Goal: Information Seeking & Learning: Learn about a topic

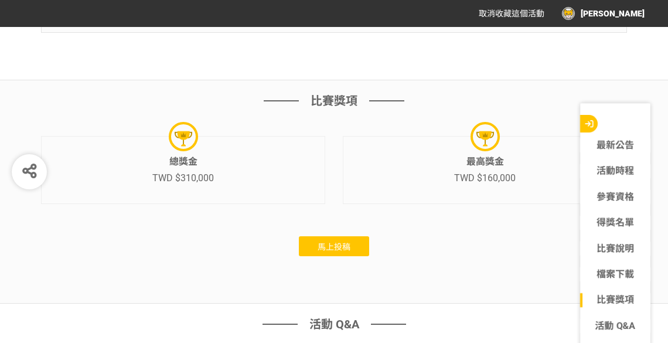
click at [540, 100] on div "比賽獎項 總獎金 TWD $310,000 最高獎金 TWD $160,000 馬上投稿" at bounding box center [334, 191] width 668 height 223
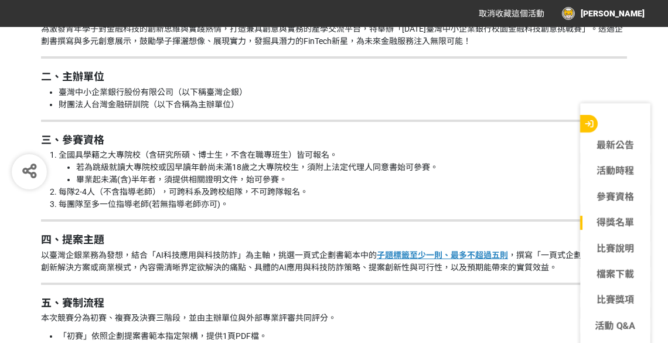
scroll to position [1073, 0]
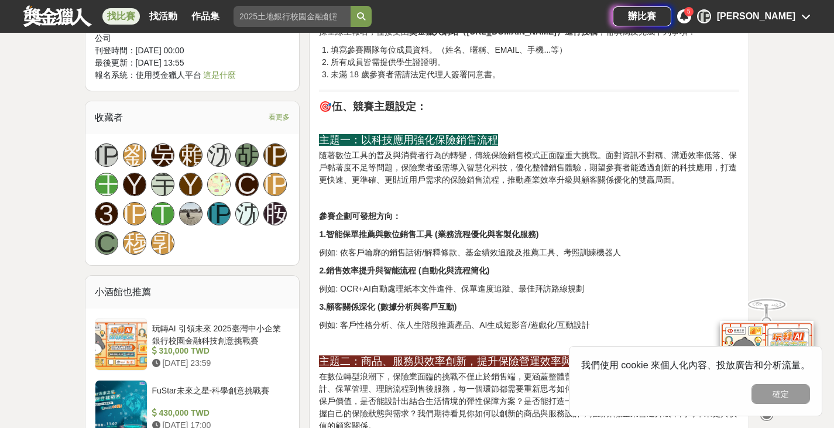
scroll to position [958, 0]
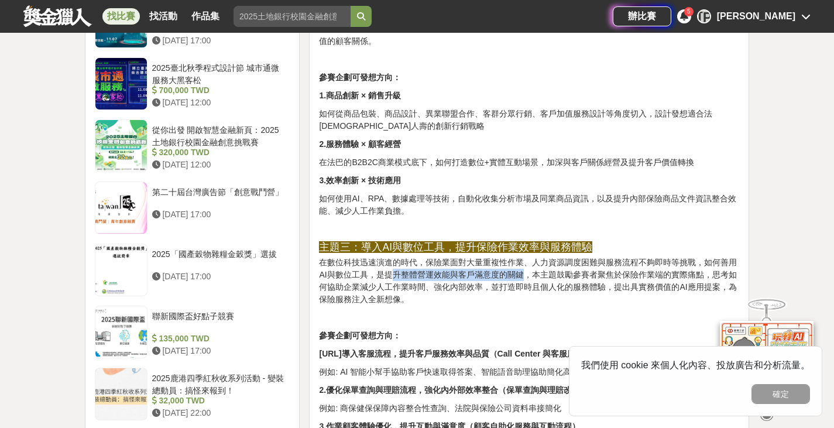
drag, startPoint x: 522, startPoint y: 296, endPoint x: 341, endPoint y: 279, distance: 181.8
click at [394, 286] on p "在數位科技迅速演進的時代，保險業面對大量重複性作業、人力資源調度困難與服務流程不夠即時等挑戰，如何善用AI與數位工具，是提升整體營運效能與客戶滿意度的關鍵，本…" at bounding box center [529, 280] width 420 height 49
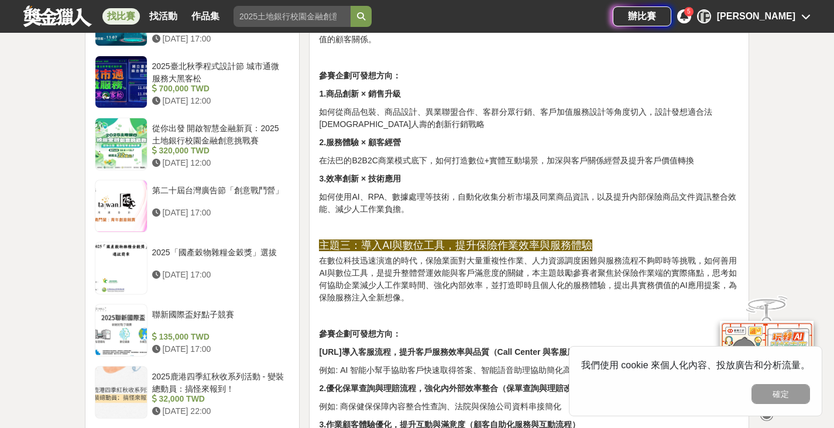
click at [341, 279] on p "在數位科技迅速演進的時代，保險業面對大量重複性作業、人力資源調度困難與服務流程不夠即時等挑戰，如何善用AI與數位工具，是提升整體營運效能與客戶滿意度的關鍵，本…" at bounding box center [529, 279] width 420 height 49
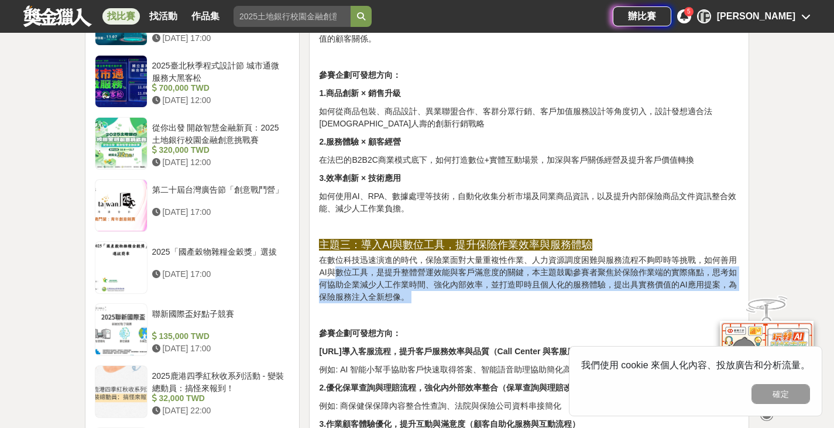
drag, startPoint x: 341, startPoint y: 279, endPoint x: 436, endPoint y: 305, distance: 98.5
click at [436, 303] on p "在數位科技迅速演進的時代，保險業面對大量重複性作業、人力資源調度困難與服務流程不夠即時等挑戰，如何善用AI與數位工具，是提升整體營運效能與客戶滿意度的關鍵，本…" at bounding box center [529, 278] width 420 height 49
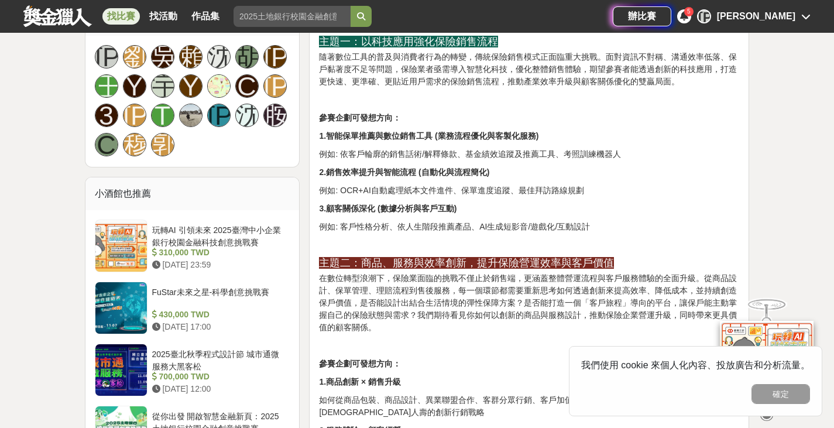
scroll to position [1055, 0]
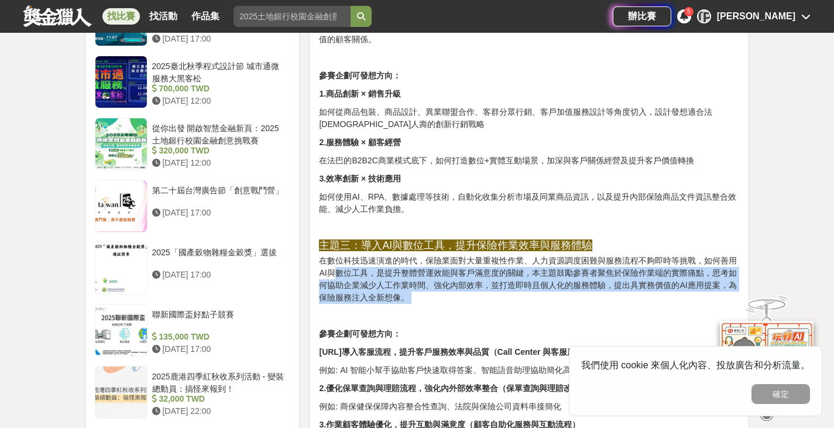
click at [511, 291] on p "在數位科技迅速演進的時代，保險業面對大量重複性作業、人力資源調度困難與服務流程不夠即時等挑戰，如何善用AI與數位工具，是提升整體營運效能與客戶滿意度的關鍵，本…" at bounding box center [529, 279] width 420 height 49
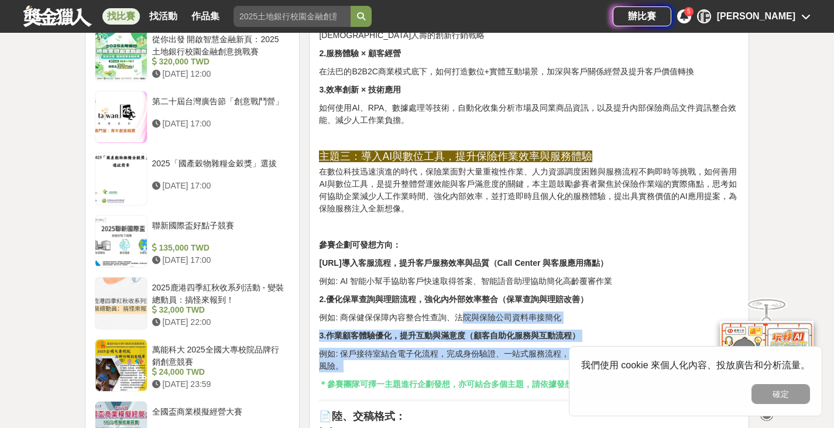
drag, startPoint x: 536, startPoint y: 382, endPoint x: 460, endPoint y: 330, distance: 92.6
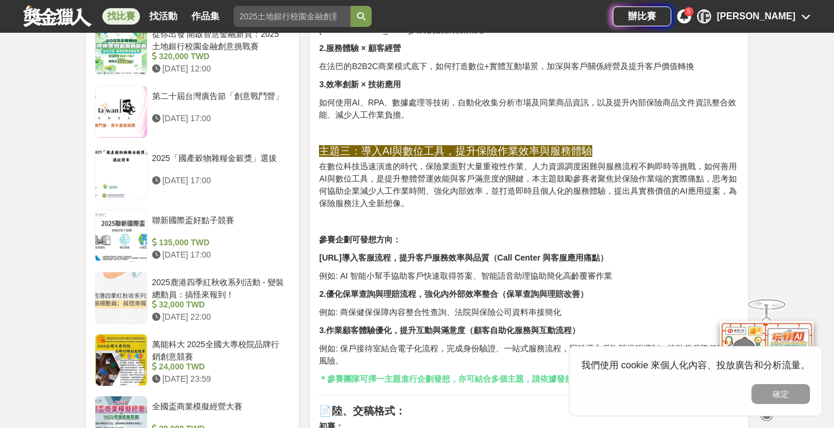
click at [453, 299] on strong "2.優化保單查詢與理賠流程，強化內外部效率整合（保單查詢與理賠改善）" at bounding box center [453, 293] width 269 height 9
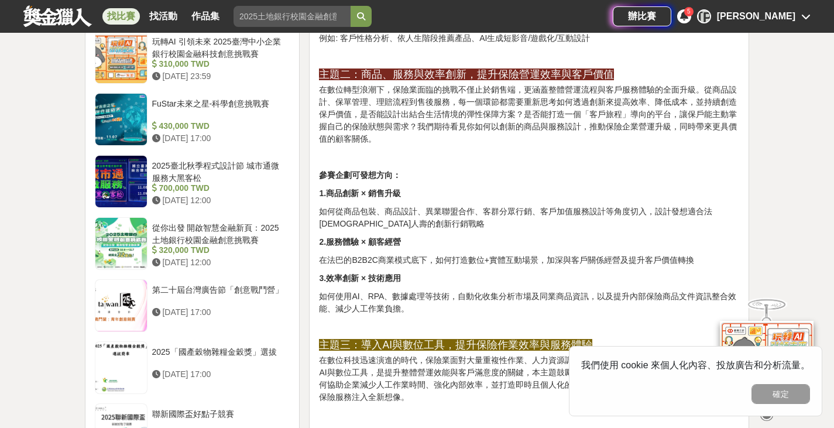
scroll to position [1246, 0]
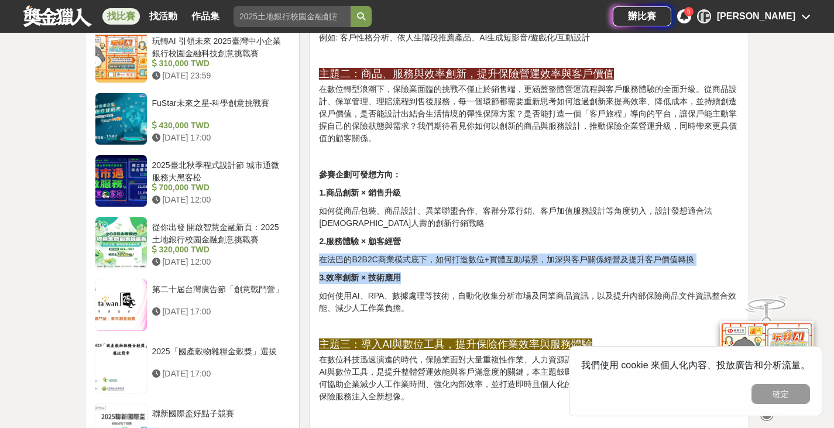
drag, startPoint x: 514, startPoint y: 280, endPoint x: 406, endPoint y: 248, distance: 113.2
click at [430, 266] on p "在法巴的B2B2C商業模式底下，如何打造數位+實體互動場景，加深與客戶關係經營及提升客戶價值轉換" at bounding box center [529, 260] width 420 height 12
click at [483, 266] on p "在法巴的B2B2C商業模式底下，如何打造數位+實體互動場景，加深與客戶關係經營及提升客戶價值轉換" at bounding box center [529, 260] width 420 height 12
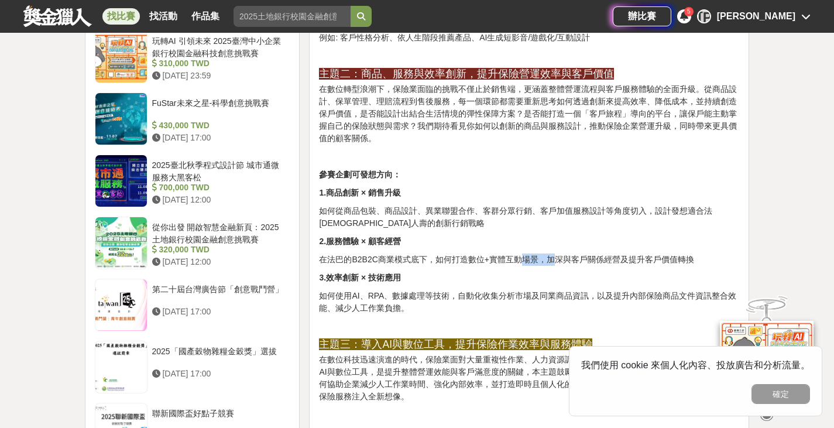
drag, startPoint x: 518, startPoint y: 274, endPoint x: 518, endPoint y: 252, distance: 21.7
click at [549, 266] on p "在法巴的B2B2C商業模式底下，如何打造數位+實體互動場景，加深與客戶關係經營及提升客戶價值轉換" at bounding box center [529, 260] width 420 height 12
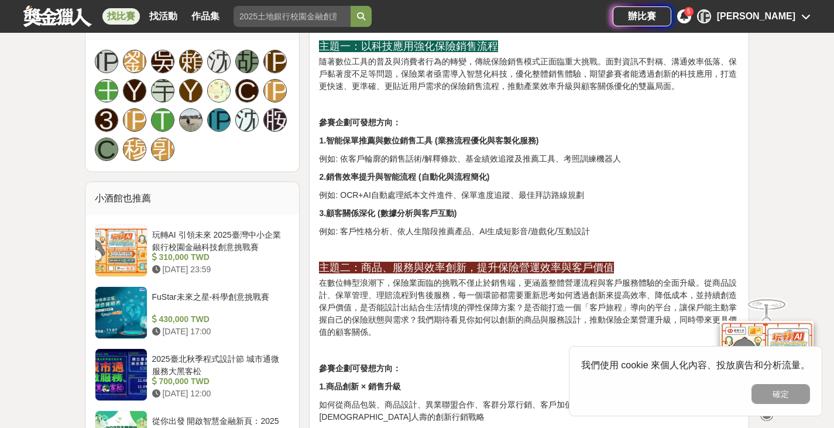
scroll to position [1052, 0]
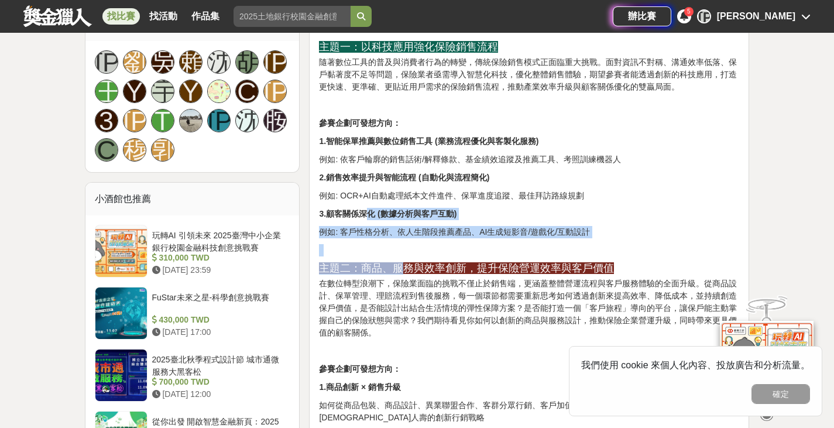
drag, startPoint x: 402, startPoint y: 271, endPoint x: 368, endPoint y: 217, distance: 63.7
click at [569, 238] on p "例如: 客戶性格分析、依人生階段推薦產品、AI生成短影音/遊戲化/互動設計" at bounding box center [529, 232] width 420 height 12
drag, startPoint x: 598, startPoint y: 242, endPoint x: 427, endPoint y: 215, distance: 173.0
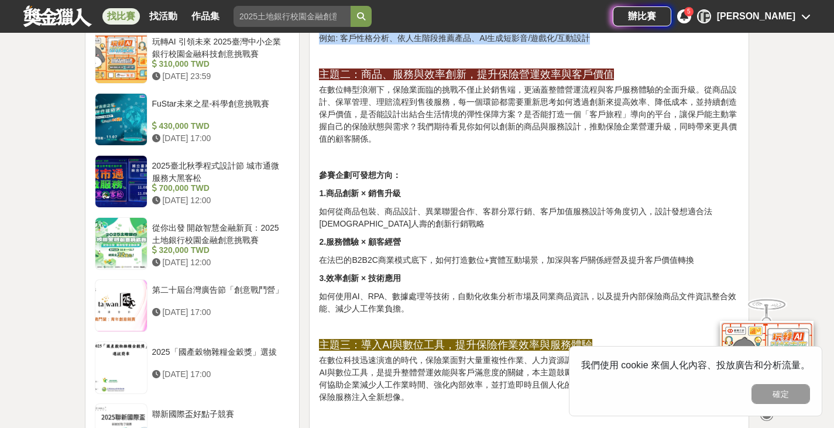
scroll to position [1246, 0]
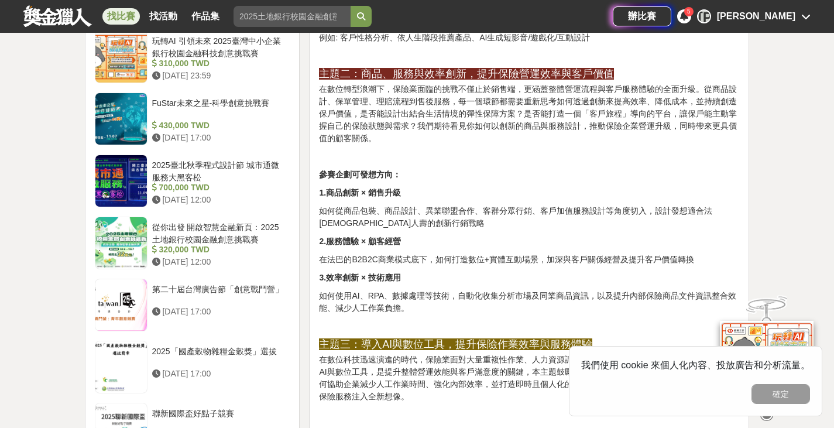
drag, startPoint x: 426, startPoint y: 237, endPoint x: 364, endPoint y: 292, distance: 83.0
click at [364, 282] on strong "3.效率創新 × 技術應用" at bounding box center [360, 277] width 82 height 9
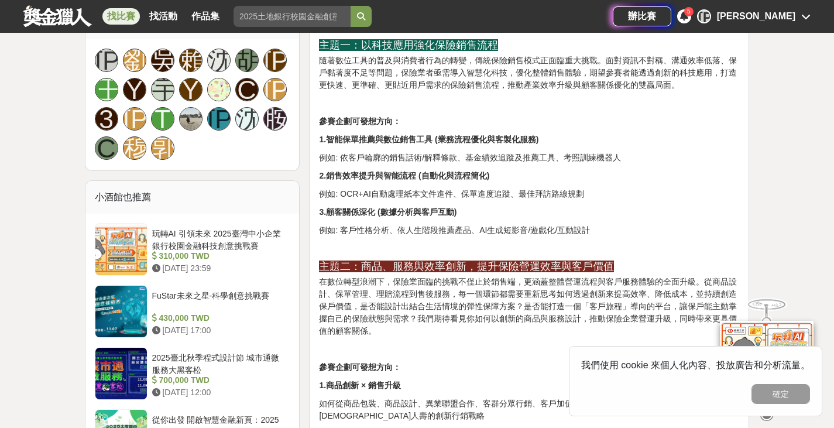
scroll to position [1052, 0]
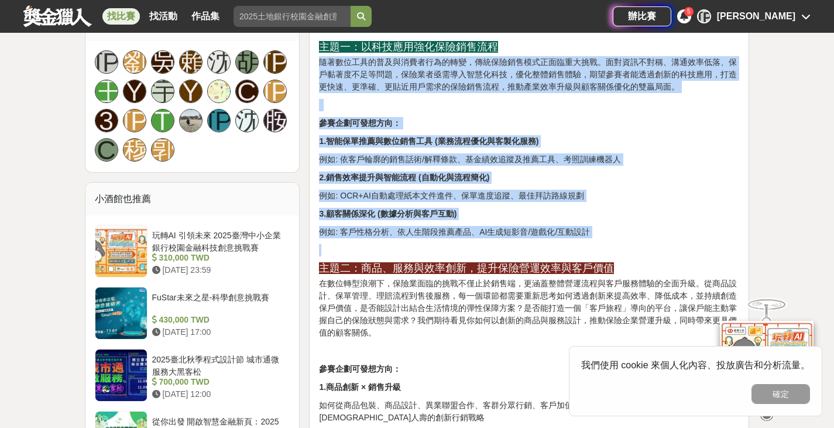
drag, startPoint x: 627, startPoint y: 251, endPoint x: 310, endPoint y: 70, distance: 364.5
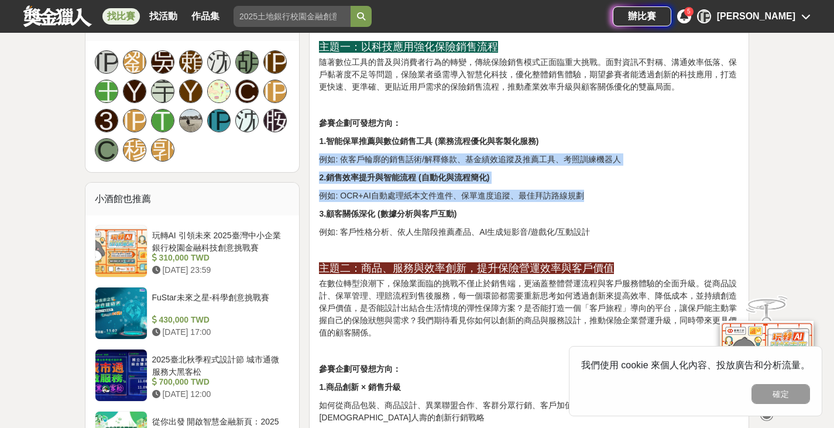
drag, startPoint x: 476, startPoint y: 161, endPoint x: 482, endPoint y: 199, distance: 38.5
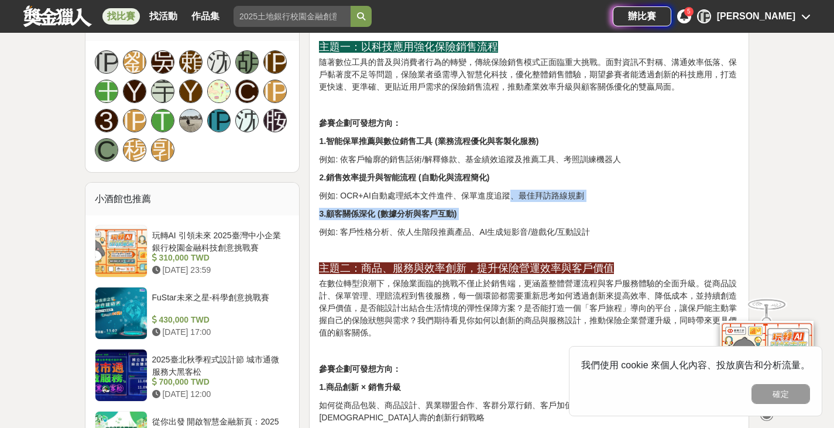
drag, startPoint x: 529, startPoint y: 216, endPoint x: 507, endPoint y: 200, distance: 27.6
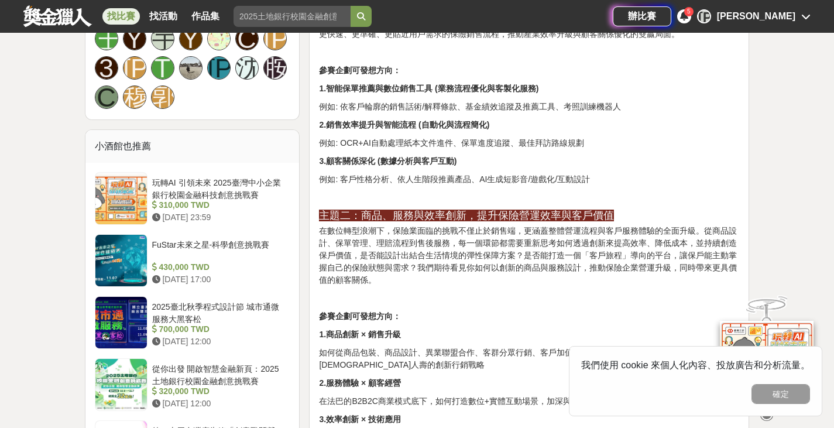
click at [554, 221] on span "主題二：商品、服務與效率創新，提升保險營運效率與客戶價值" at bounding box center [466, 216] width 295 height 12
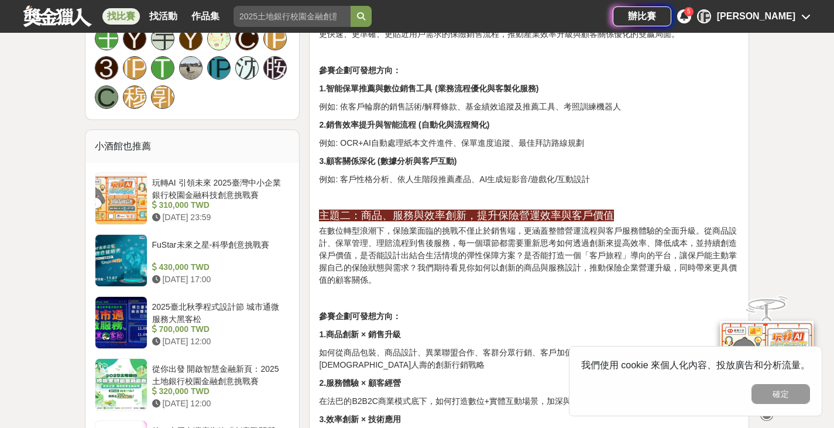
click at [556, 266] on p "在數位轉型浪潮下，保險業面臨的挑戰不僅止於銷售端，更涵蓋整體營運流程與客戶服務體驗的全面升級。從商品設計、保單管理、理賠流程到售後服務，每一個環節都需要重新思…" at bounding box center [529, 255] width 420 height 61
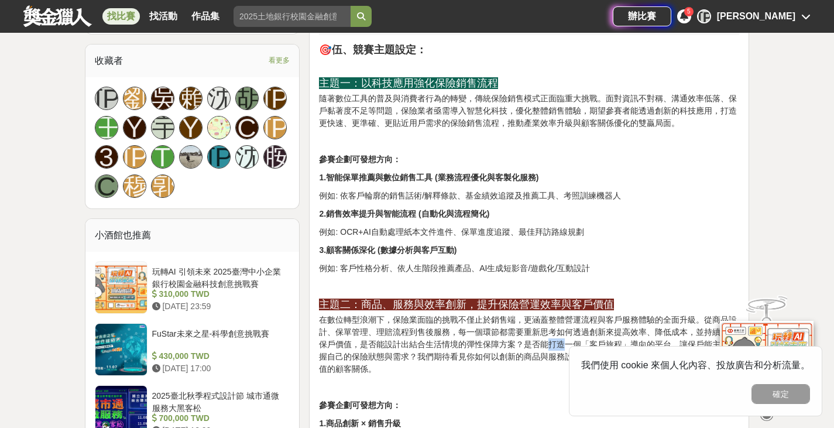
scroll to position [1015, 0]
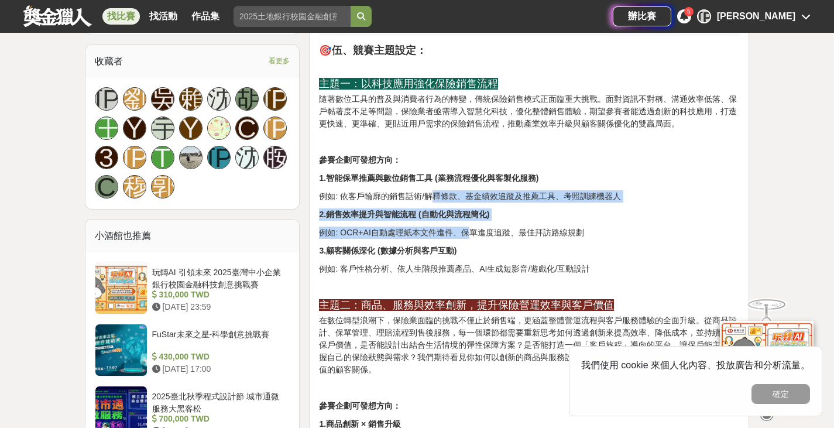
drag, startPoint x: 467, startPoint y: 234, endPoint x: 434, endPoint y: 200, distance: 47.6
click at [460, 219] on strong "2.銷售效率提升與智能流程 (自動化與流程簡化)" at bounding box center [404, 214] width 170 height 9
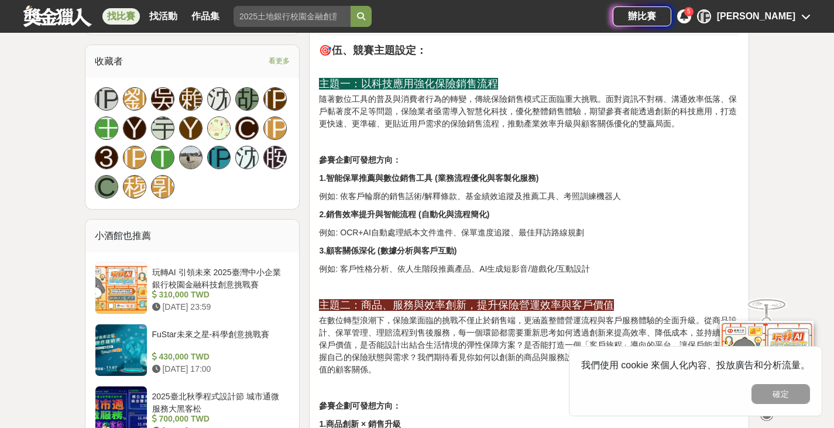
click at [495, 239] on p "例如: OCR+AI自動處理紙本文件進件、保單進度追蹤、最佳拜訪路線規劃" at bounding box center [529, 233] width 420 height 12
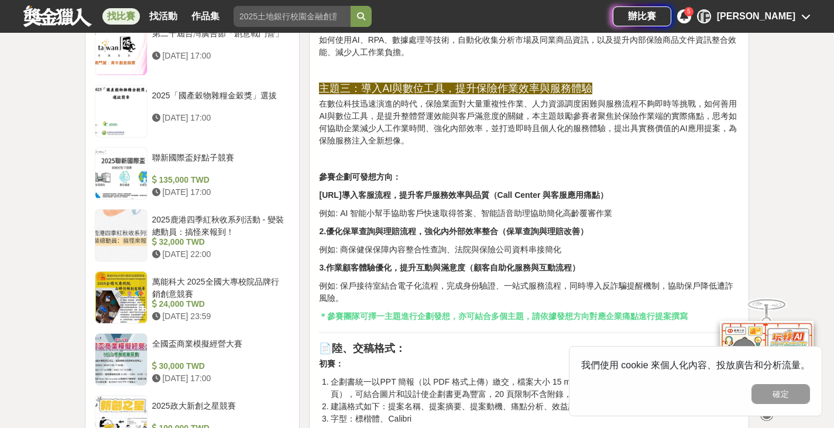
scroll to position [1502, 0]
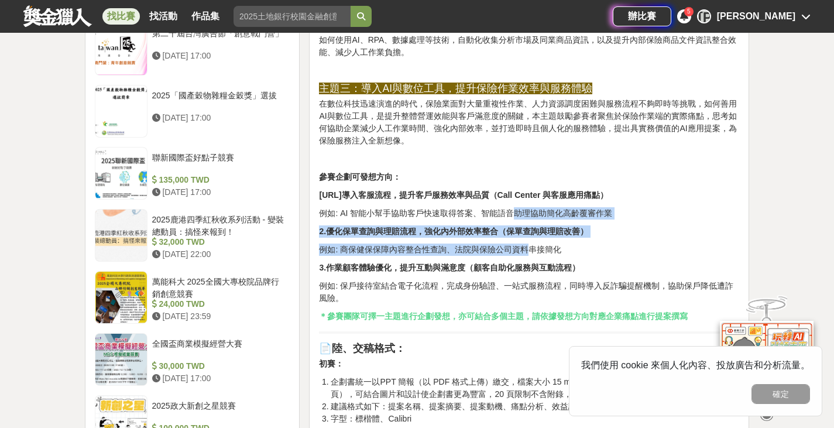
drag, startPoint x: 525, startPoint y: 257, endPoint x: 511, endPoint y: 230, distance: 30.9
click at [509, 220] on p "例如: AI 智能小幫手協助客戶快速取得答案、智能語音助理協助簡化高齡覆審作業" at bounding box center [529, 213] width 420 height 12
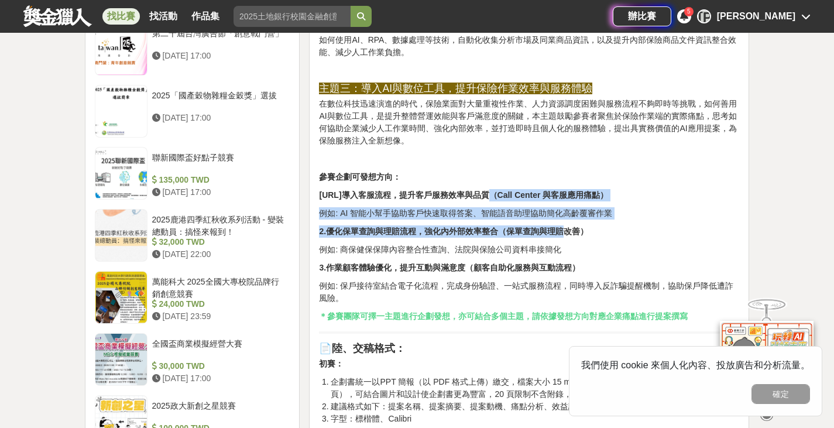
drag, startPoint x: 492, startPoint y: 208, endPoint x: 563, endPoint y: 242, distance: 78.8
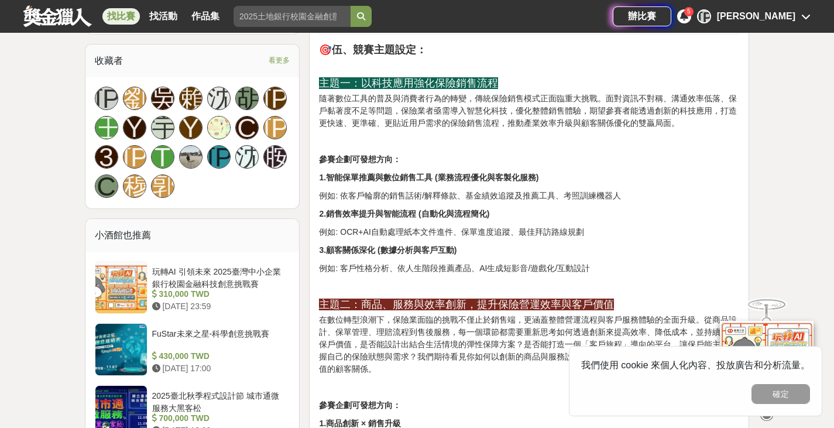
scroll to position [1015, 0]
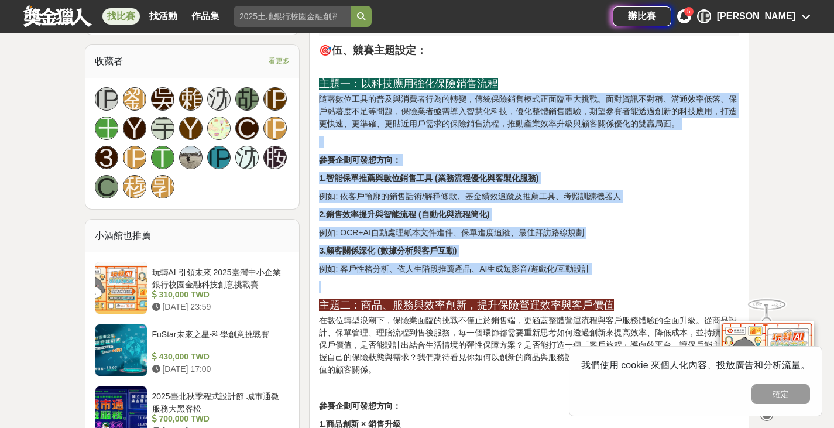
drag, startPoint x: 584, startPoint y: 283, endPoint x: 314, endPoint y: 115, distance: 317.7
drag, startPoint x: 533, startPoint y: 287, endPoint x: 323, endPoint y: 103, distance: 279.7
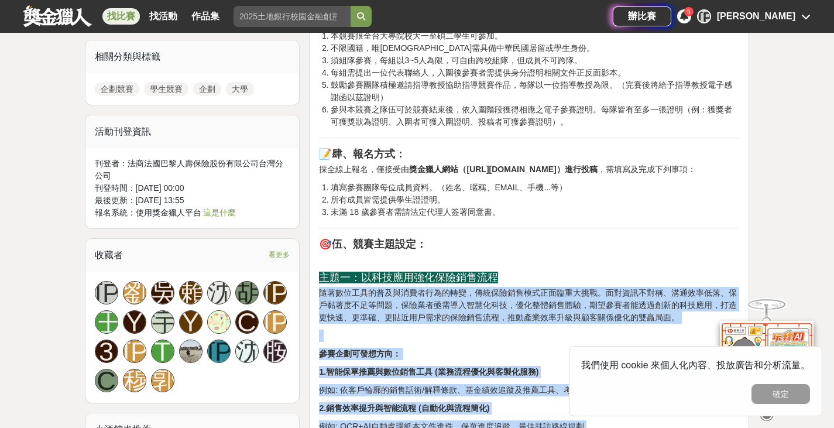
scroll to position [820, 0]
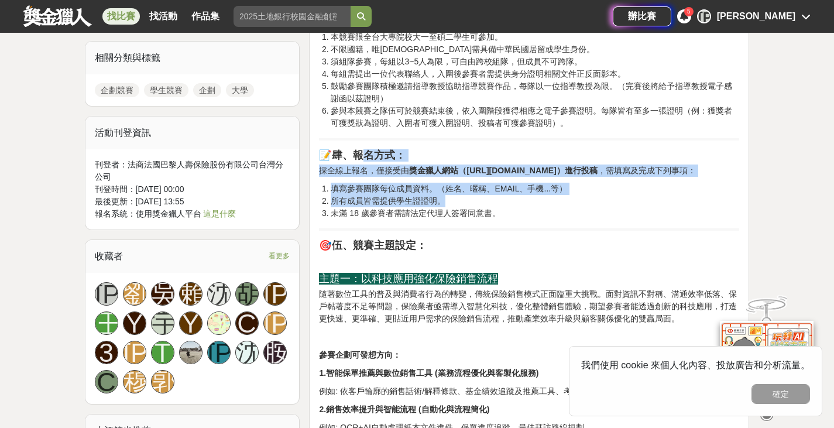
drag, startPoint x: 485, startPoint y: 215, endPoint x: 369, endPoint y: 142, distance: 136.8
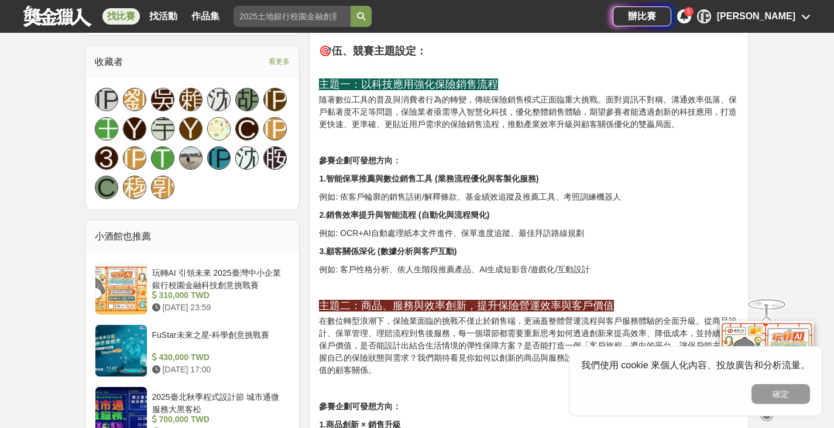
scroll to position [1014, 0]
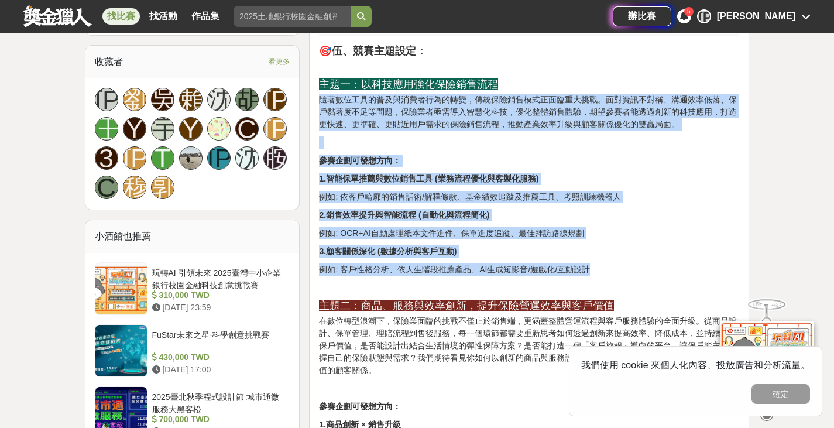
drag, startPoint x: 611, startPoint y: 286, endPoint x: 317, endPoint y: 111, distance: 342.4
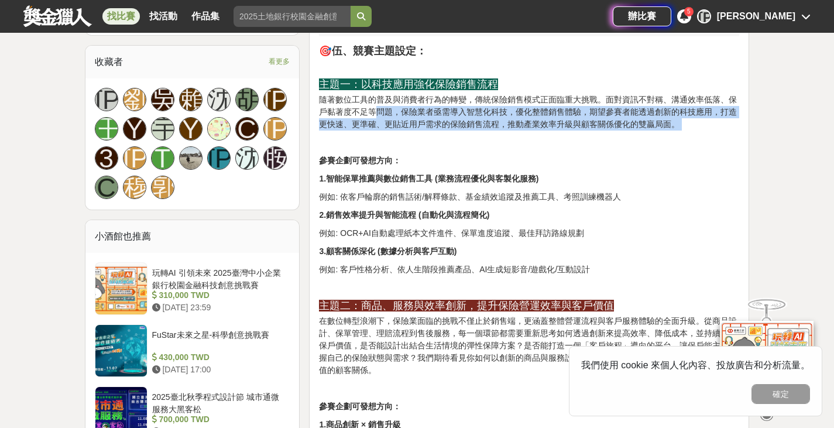
drag, startPoint x: 683, startPoint y: 142, endPoint x: 374, endPoint y: 126, distance: 309.0
click at [374, 126] on p "隨著數位工具的普及與消費者行為的轉變，傳統保險銷售模式正面臨重大挑戰。面對資訊不對稱、溝通效率低落、保戶黏著度不足等問題，保險業者亟需導入智慧化科技，優化整體…" at bounding box center [529, 112] width 420 height 37
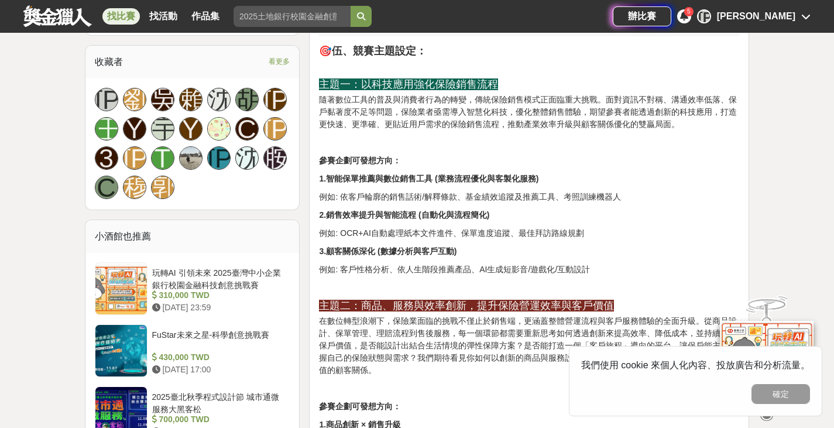
click at [398, 258] on p "3.顧客關係深化 (數據分析與客戶互動)" at bounding box center [529, 251] width 420 height 12
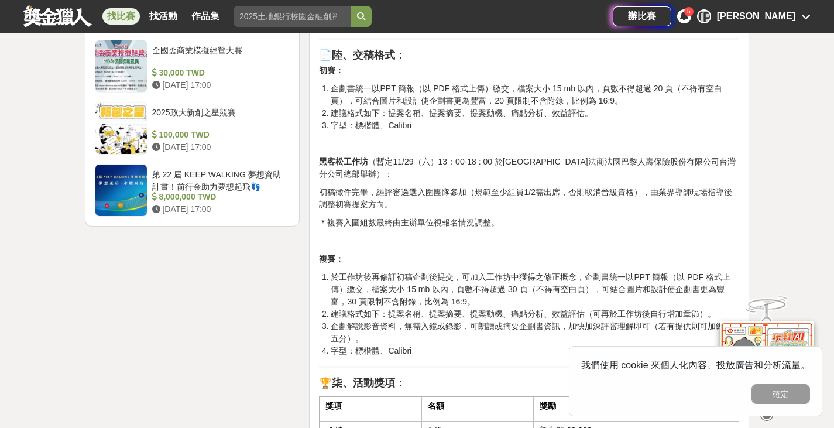
scroll to position [1795, 0]
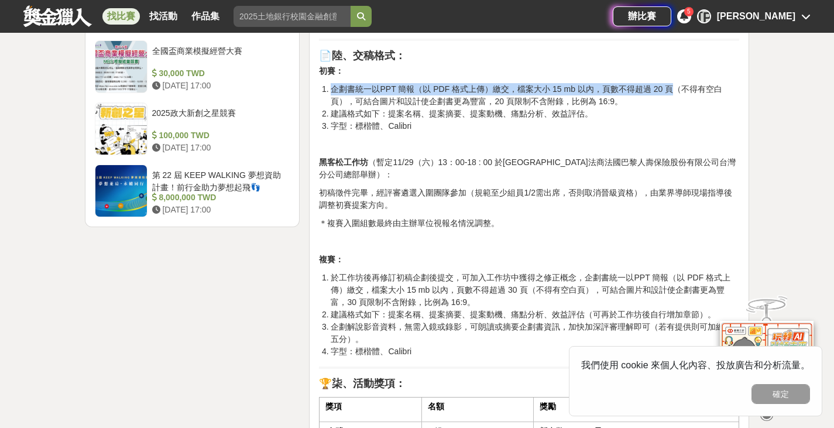
drag, startPoint x: 670, startPoint y: 102, endPoint x: 581, endPoint y: 85, distance: 90.1
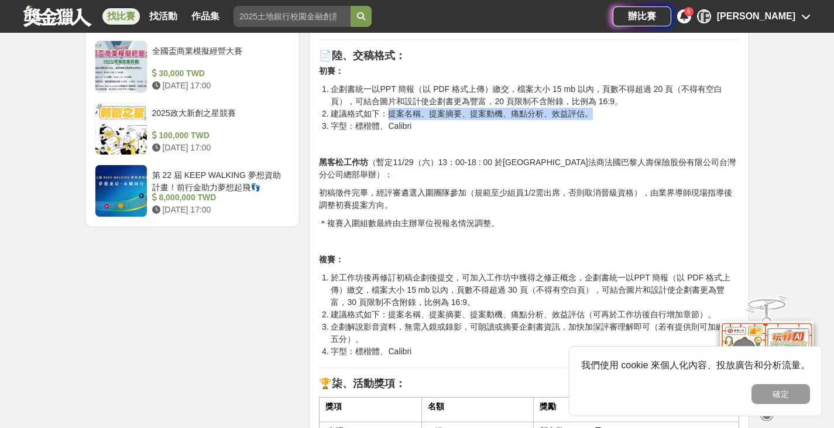
drag, startPoint x: 593, startPoint y: 122, endPoint x: 385, endPoint y: 126, distance: 208.5
click at [385, 120] on li "建議格式如下：提案名稱、提案摘要、提案動機、痛點分析、效益評估。" at bounding box center [535, 114] width 409 height 12
drag, startPoint x: 645, startPoint y: 134, endPoint x: 388, endPoint y: 130, distance: 257.7
click at [388, 130] on ol "企劃書統一以PPT 簡報（以 PDF 格式上傳）繳交，檔案大小 15 mb 以內，頁數不得超過 20 頁（不得有空白頁），可結合圖片和設計使企劃書更為豐富，2…" at bounding box center [529, 107] width 420 height 49
click at [388, 120] on li "建議格式如下：提案名稱、提案摘要、提案動機、痛點分析、效益評估。" at bounding box center [535, 114] width 409 height 12
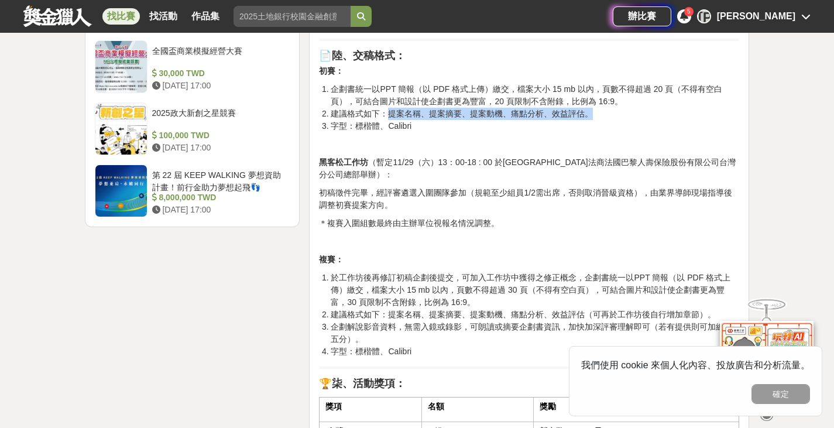
drag, startPoint x: 389, startPoint y: 125, endPoint x: 592, endPoint y: 129, distance: 203.2
click at [592, 120] on li "建議格式如下：提案名稱、提案摘要、提案動機、痛點分析、效益評估。" at bounding box center [535, 114] width 409 height 12
drag, startPoint x: 433, startPoint y: 142, endPoint x: 356, endPoint y: 134, distance: 77.1
click at [356, 132] on li "字型：標楷體、Calibri" at bounding box center [535, 126] width 409 height 12
click at [353, 132] on li "字型：標楷體、Calibri" at bounding box center [535, 126] width 409 height 12
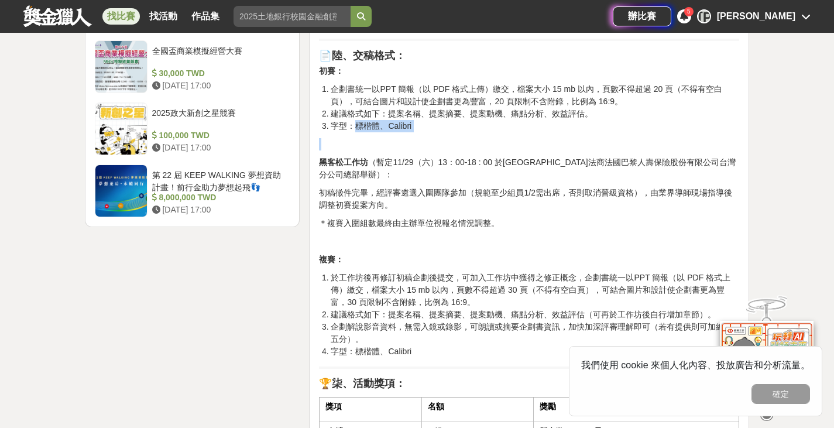
drag, startPoint x: 356, startPoint y: 134, endPoint x: 428, endPoint y: 144, distance: 72.7
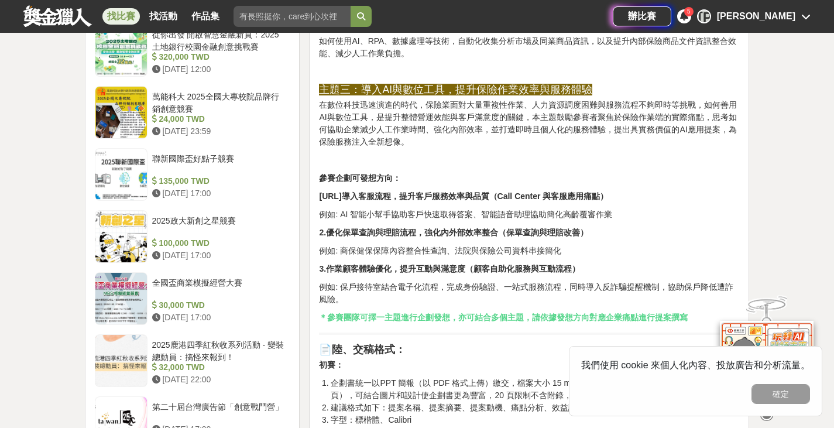
scroll to position [1501, 0]
drag, startPoint x: 523, startPoint y: 273, endPoint x: 535, endPoint y: 299, distance: 28.0
drag, startPoint x: 366, startPoint y: 270, endPoint x: 450, endPoint y: 278, distance: 84.1
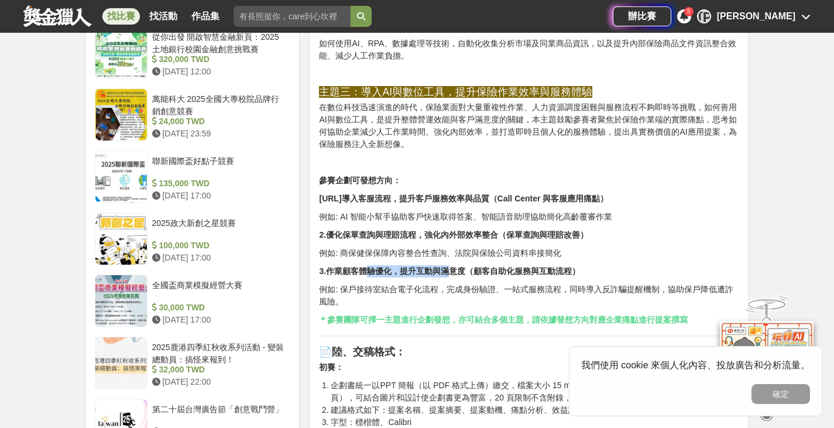
scroll to position [1498, 0]
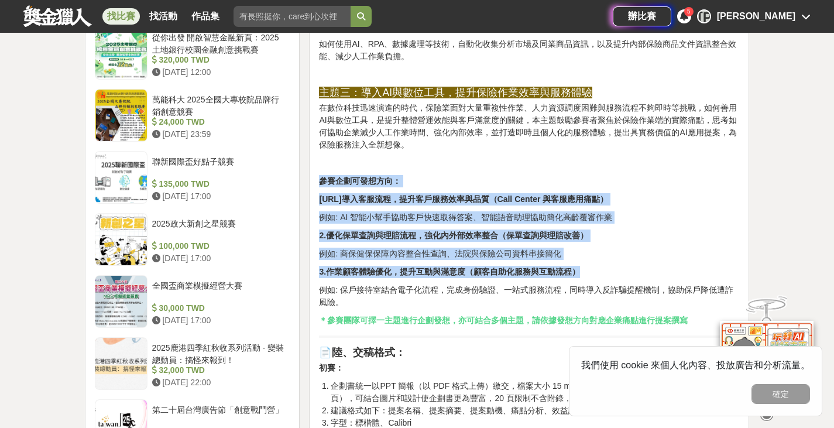
drag, startPoint x: 584, startPoint y: 283, endPoint x: 333, endPoint y: 166, distance: 277.7
click at [508, 260] on p "例如: 商保健保保障內容整合性查詢、法院與保險公司資料串接簡化" at bounding box center [529, 254] width 420 height 12
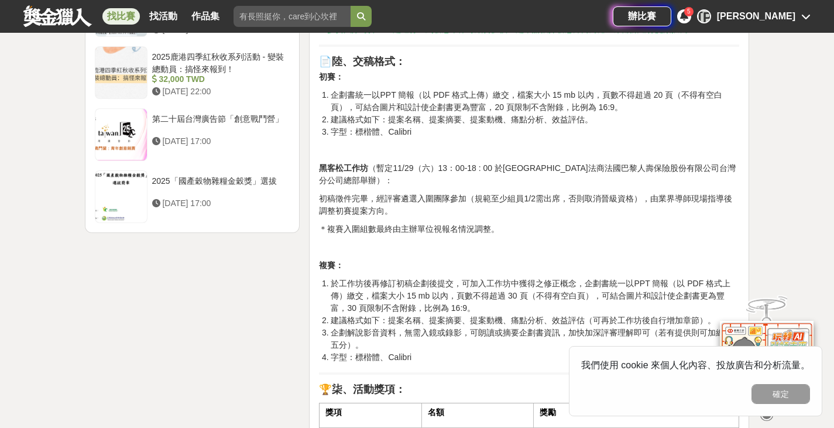
scroll to position [1790, 0]
drag, startPoint x: 483, startPoint y: 249, endPoint x: 392, endPoint y: 182, distance: 112.7
drag, startPoint x: 412, startPoint y: 143, endPoint x: 353, endPoint y: 145, distance: 58.6
click at [353, 137] on li "字型：標楷體、Calibri" at bounding box center [535, 131] width 409 height 12
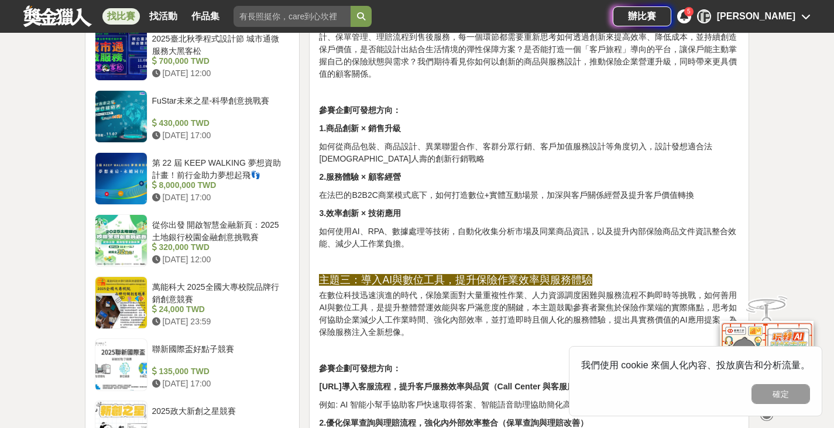
scroll to position [1303, 0]
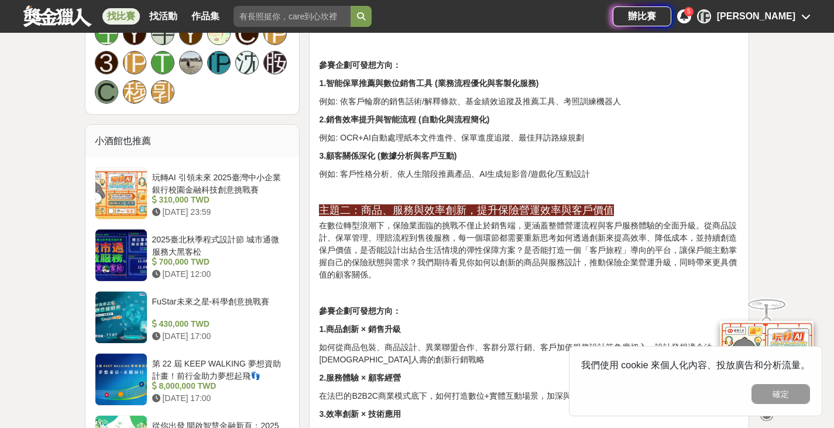
scroll to position [1109, 0]
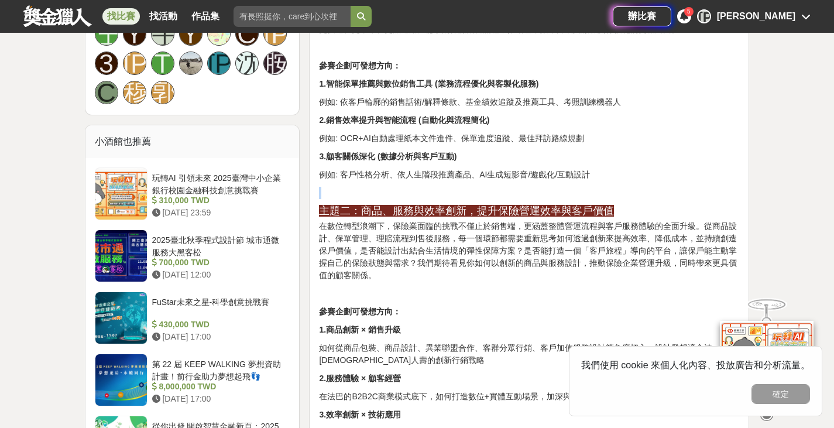
drag, startPoint x: 595, startPoint y: 191, endPoint x: 337, endPoint y: 195, distance: 257.7
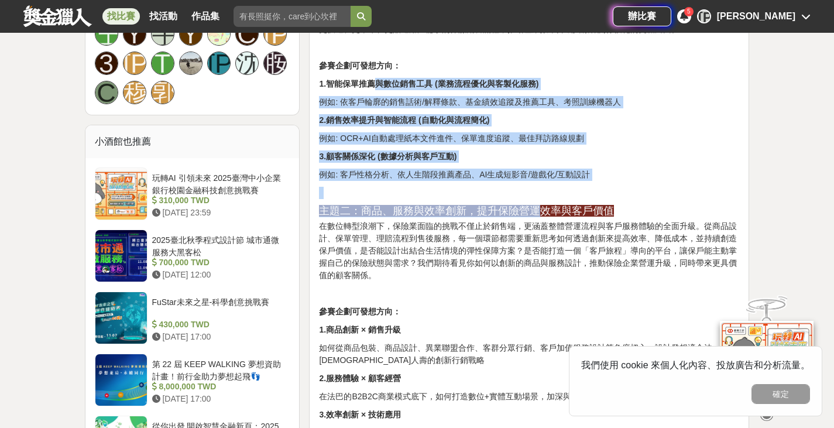
drag, startPoint x: 538, startPoint y: 217, endPoint x: 378, endPoint y: 97, distance: 200.4
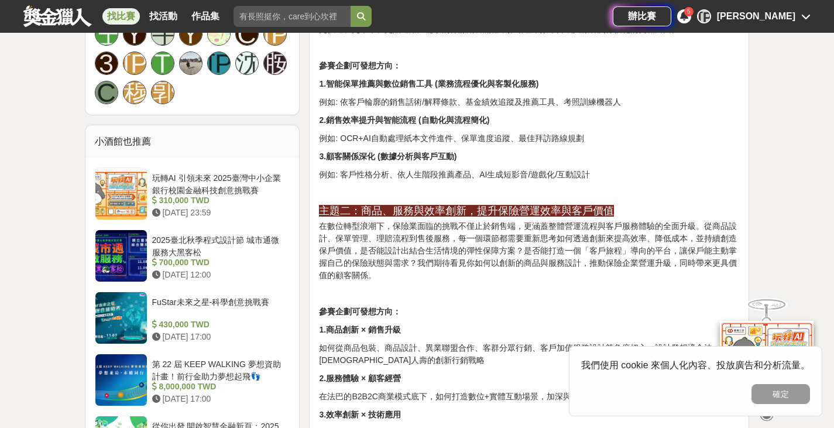
click at [628, 274] on p "在數位轉型浪潮下，保險業面臨的挑戰不僅止於銷售端，更涵蓋整體營運流程與客戶服務體驗的全面升級。從商品設計、保單管理、理賠流程到售後服務，每一個環節都需要重新思…" at bounding box center [529, 250] width 420 height 61
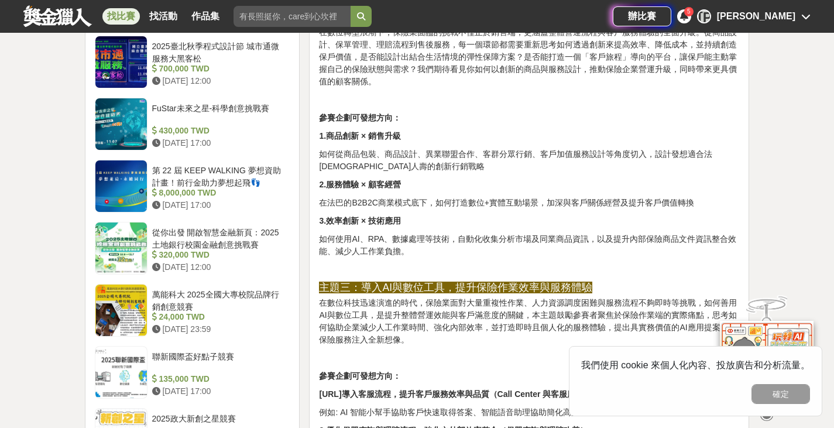
scroll to position [1303, 0]
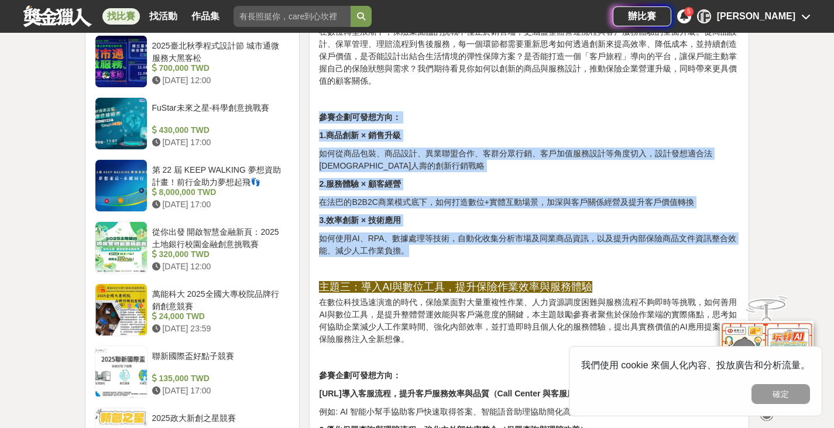
drag, startPoint x: 710, startPoint y: 266, endPoint x: 319, endPoint y: 129, distance: 414.5
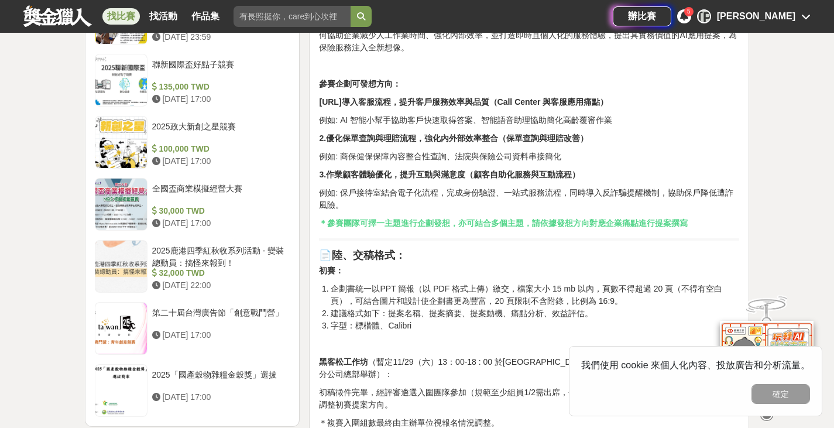
scroll to position [1596, 0]
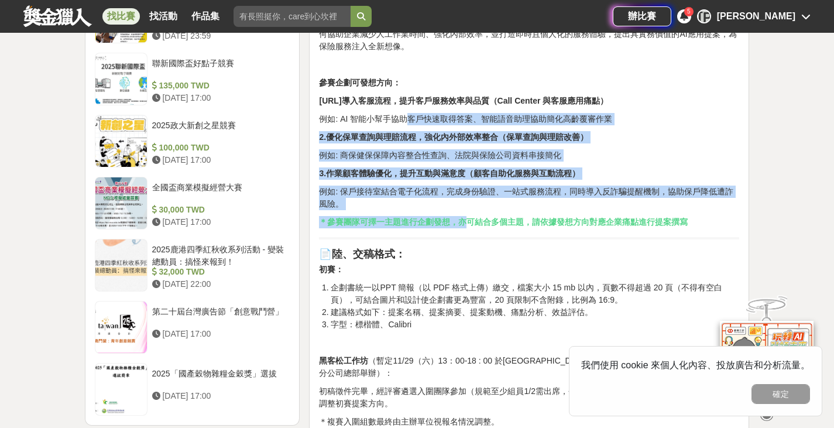
drag, startPoint x: 463, startPoint y: 226, endPoint x: 407, endPoint y: 128, distance: 113.0
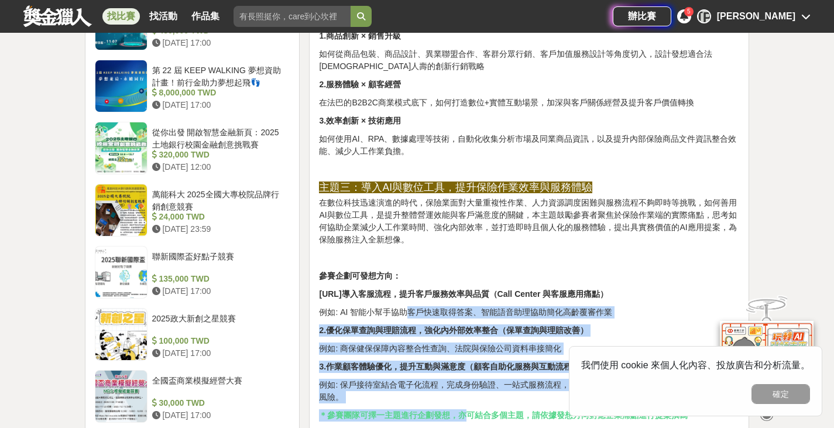
scroll to position [1403, 0]
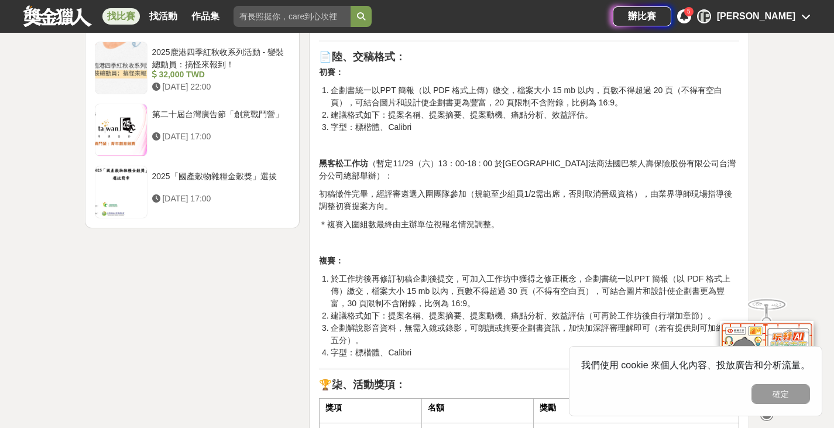
click at [512, 249] on p at bounding box center [529, 243] width 420 height 12
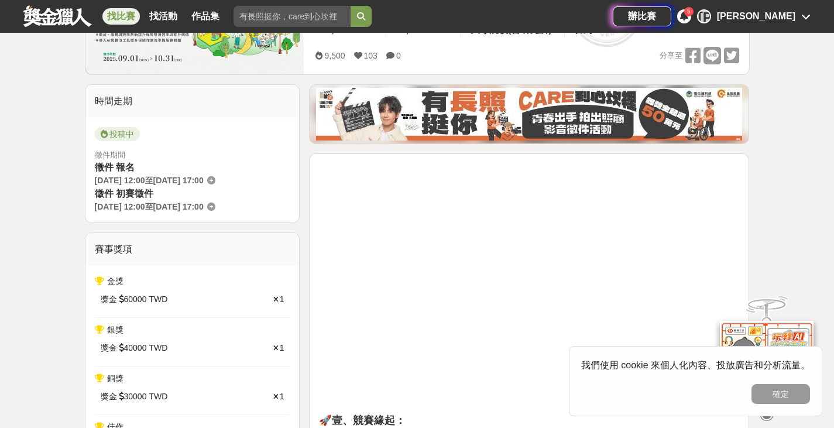
scroll to position [0, 0]
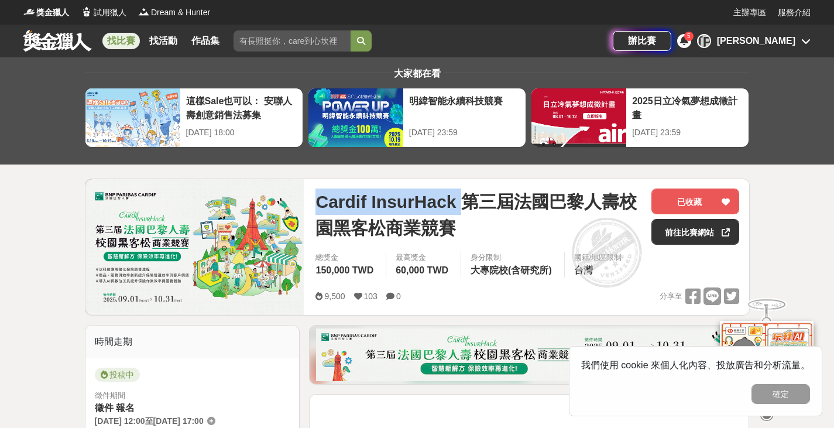
drag, startPoint x: 316, startPoint y: 205, endPoint x: 457, endPoint y: 208, distance: 140.6
click at [457, 208] on span "Cardif InsurHack 第三屆法國巴黎人壽校園黑客松商業競賽" at bounding box center [479, 215] width 327 height 53
copy span "Cardif InsurHack"
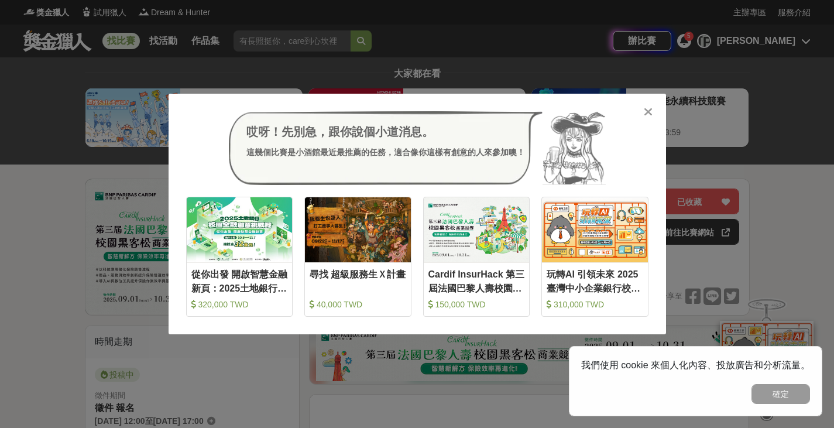
click at [648, 110] on icon at bounding box center [648, 112] width 9 height 12
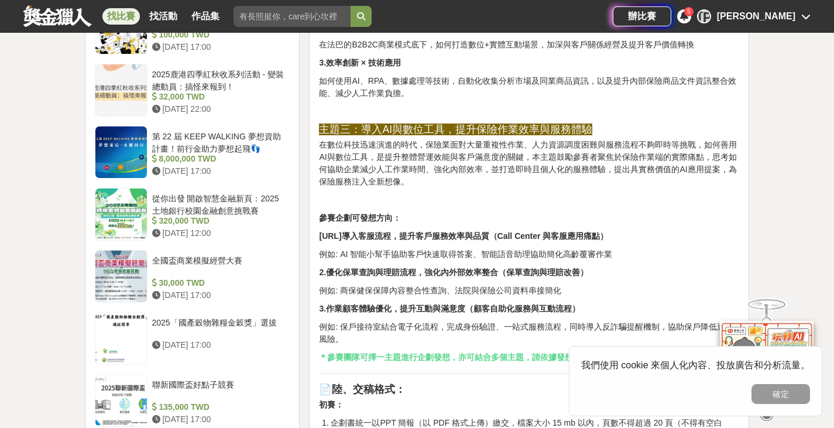
scroll to position [1462, 0]
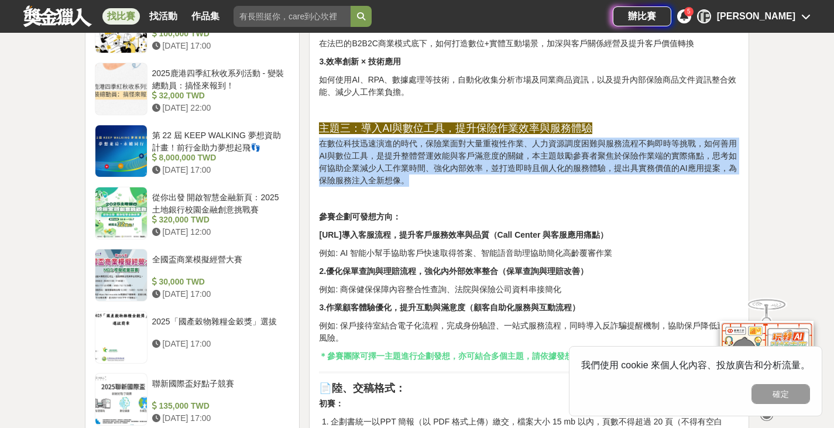
drag, startPoint x: 587, startPoint y: 187, endPoint x: 317, endPoint y: 155, distance: 271.2
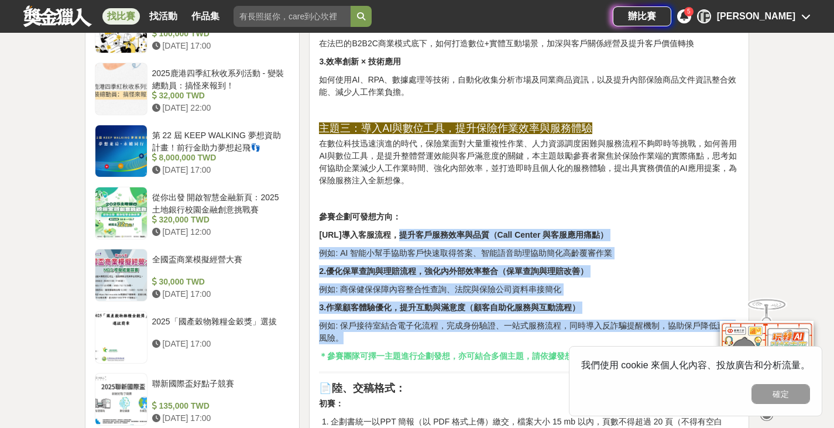
drag, startPoint x: 399, startPoint y: 249, endPoint x: 511, endPoint y: 350, distance: 150.1
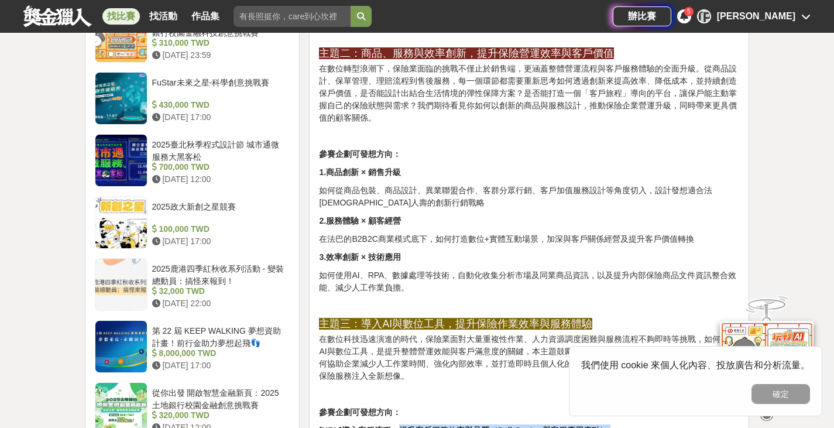
scroll to position [1267, 0]
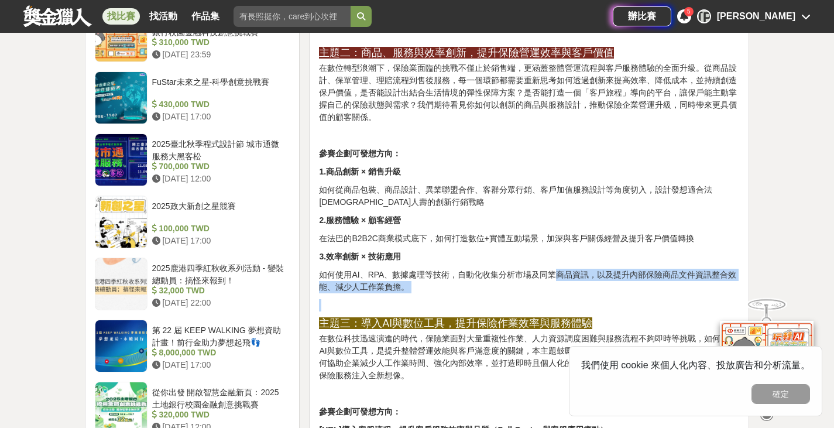
drag, startPoint x: 551, startPoint y: 292, endPoint x: 445, endPoint y: 309, distance: 107.3
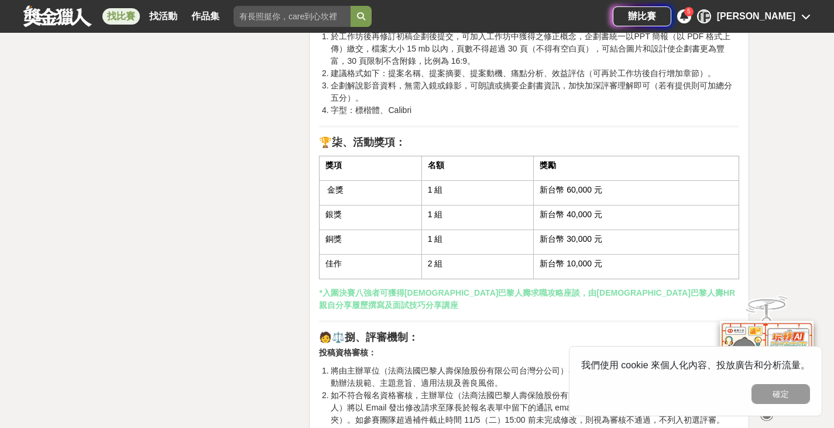
scroll to position [2037, 0]
click at [402, 220] on p "銀獎" at bounding box center [371, 214] width 90 height 12
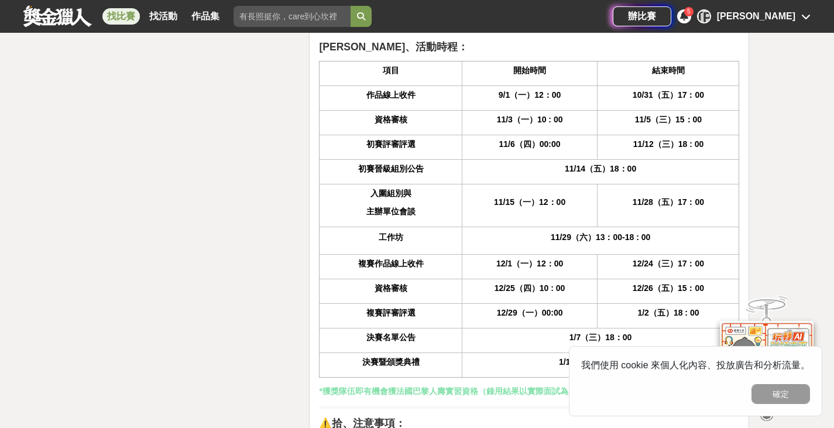
scroll to position [2955, 0]
click at [456, 110] on th "作品線上收件" at bounding box center [391, 98] width 142 height 25
click at [420, 203] on th "入圍組別與 主辦單位會談" at bounding box center [391, 205] width 142 height 43
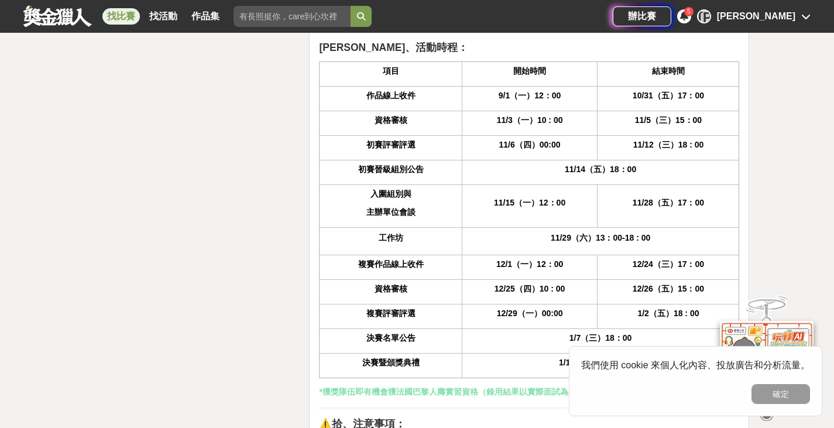
click at [420, 203] on th "入圍組別與 主辦單位會談" at bounding box center [391, 205] width 142 height 43
click at [373, 280] on th "資格審核" at bounding box center [391, 292] width 142 height 25
click at [390, 251] on th "工作坊" at bounding box center [391, 241] width 142 height 28
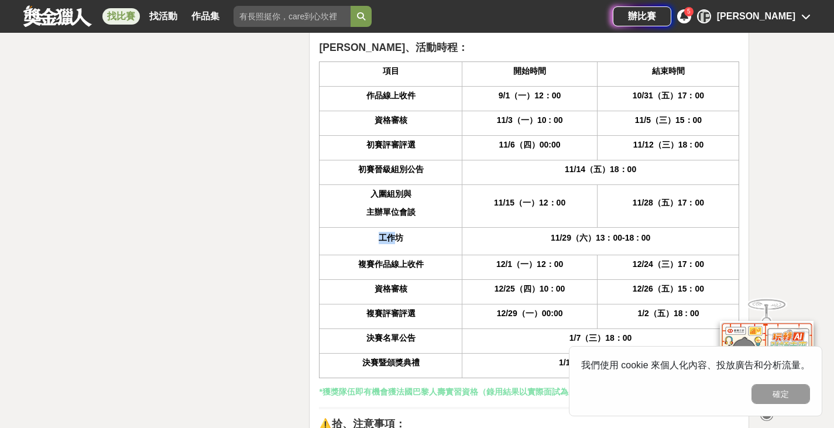
click at [386, 241] on p "工作坊" at bounding box center [391, 238] width 130 height 12
click at [373, 238] on p "工作坊" at bounding box center [391, 238] width 130 height 12
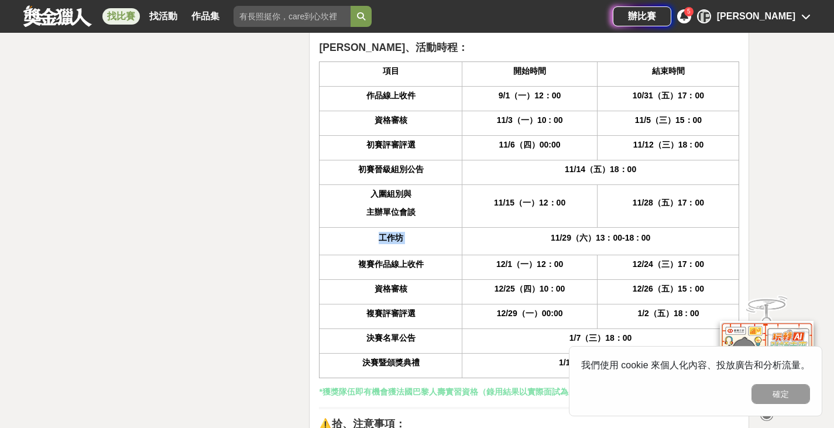
click at [373, 238] on p "工作坊" at bounding box center [391, 238] width 130 height 12
click at [398, 104] on th "作品線上收件" at bounding box center [391, 98] width 142 height 25
click at [385, 237] on p "工作坊" at bounding box center [391, 238] width 130 height 12
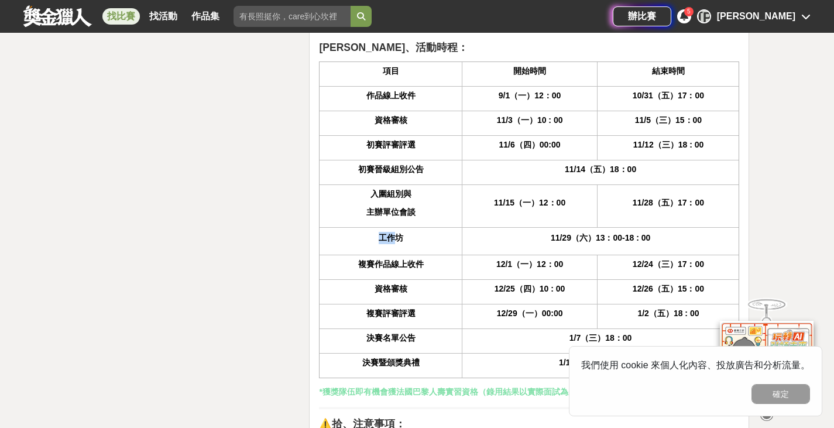
click at [385, 237] on p "工作坊" at bounding box center [391, 238] width 130 height 12
click at [381, 238] on p "工作坊" at bounding box center [391, 238] width 130 height 12
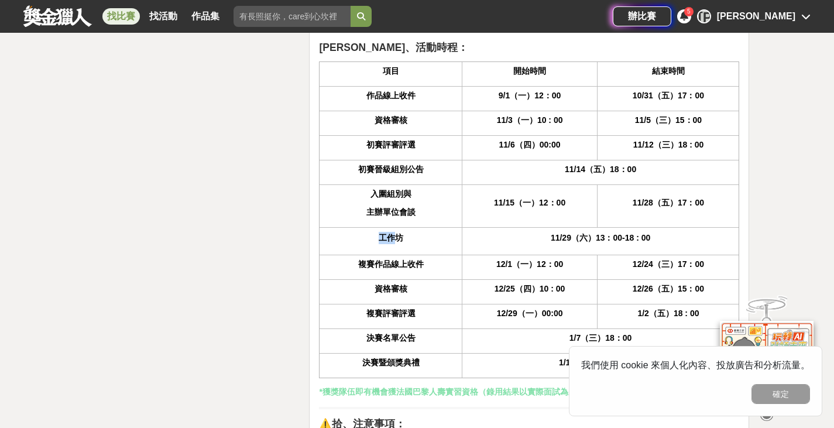
click at [381, 238] on p "工作坊" at bounding box center [391, 238] width 130 height 12
click at [393, 268] on p "複賽作品線上收件" at bounding box center [391, 264] width 130 height 12
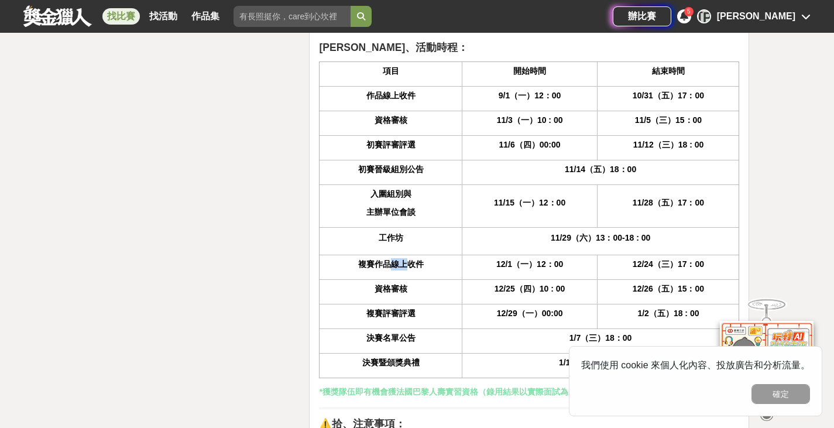
click at [393, 268] on p "複賽作品線上收件" at bounding box center [391, 264] width 130 height 12
click at [399, 284] on p "資格審核" at bounding box center [391, 289] width 130 height 12
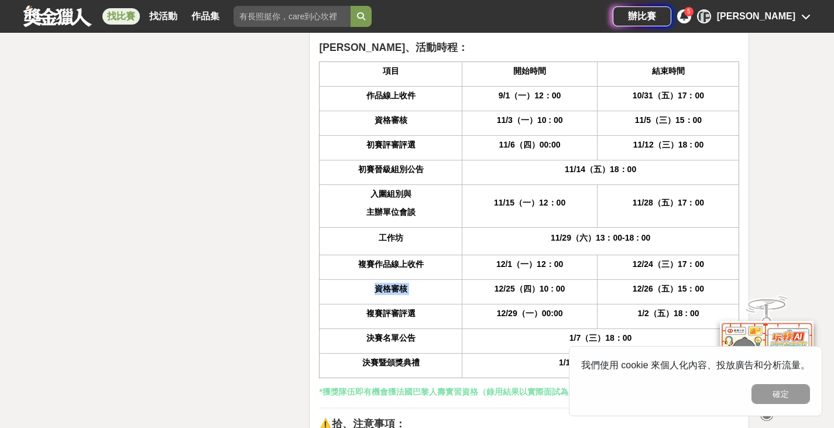
click at [399, 284] on p "資格審核" at bounding box center [391, 289] width 130 height 12
click at [409, 311] on strong "複賽評審評選" at bounding box center [391, 313] width 49 height 9
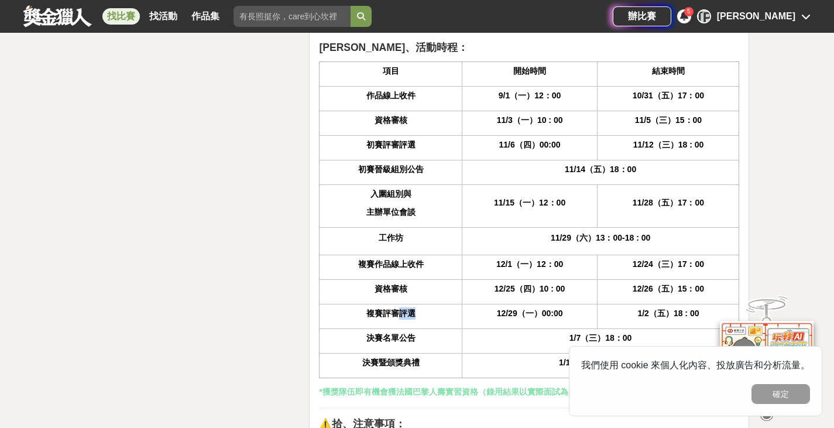
click at [409, 311] on strong "複賽評審評選" at bounding box center [391, 313] width 49 height 9
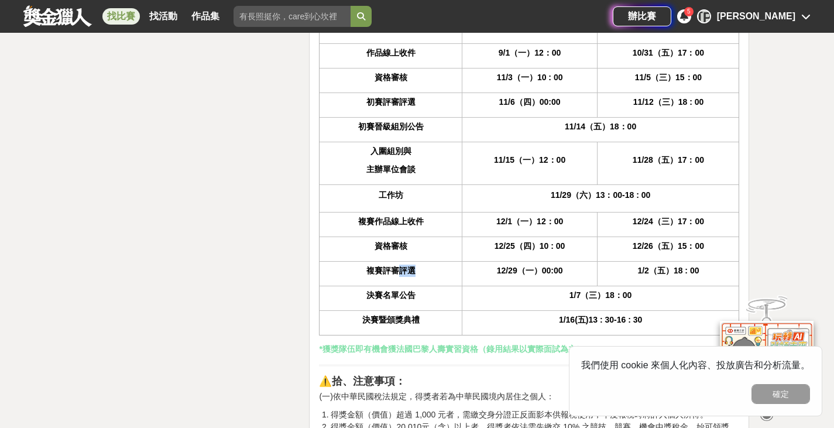
scroll to position [3023, 0]
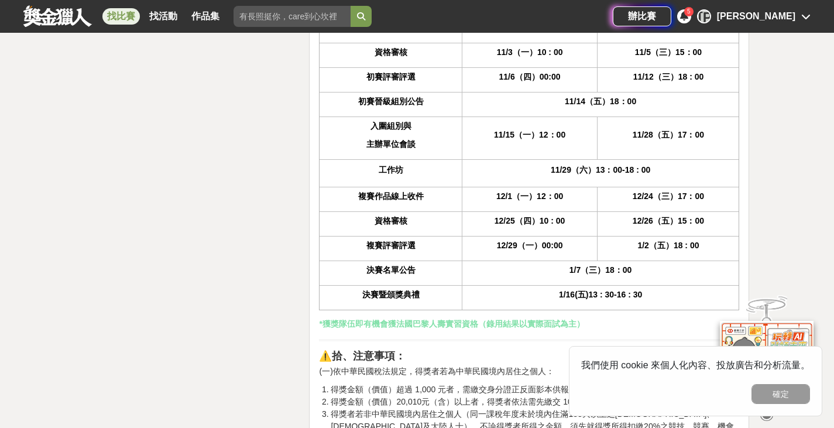
click at [436, 192] on p "複賽作品線上收件" at bounding box center [391, 196] width 130 height 12
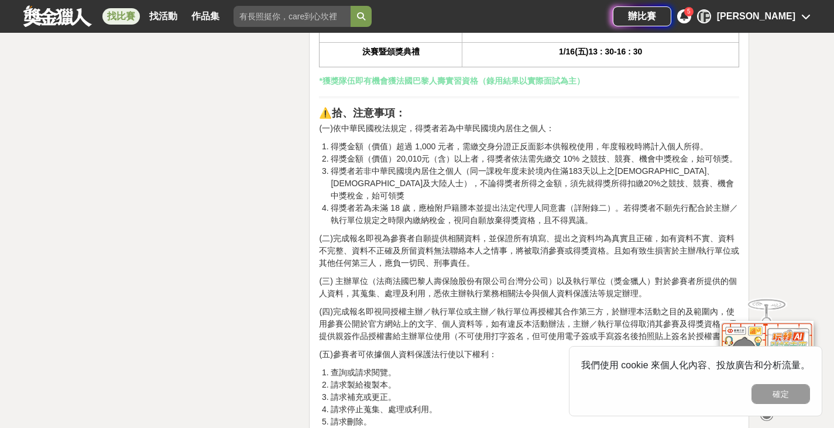
scroll to position [3267, 0]
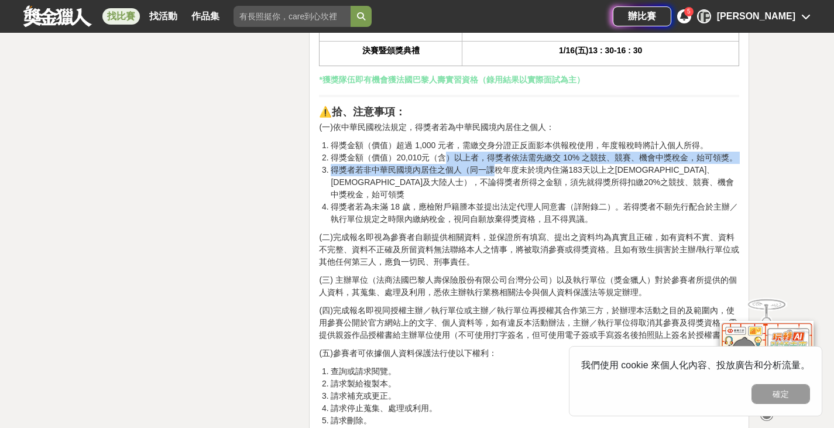
drag, startPoint x: 493, startPoint y: 167, endPoint x: 446, endPoint y: 151, distance: 49.6
click at [446, 151] on ol "得獎金額（價值）超過 1,000 元者，需繳交身分證正反面影本供報稅使用，年度報稅時將計入個人所得。 得獎金額（價值）20,010元（含）以上者，得獎者依法需…" at bounding box center [529, 182] width 420 height 86
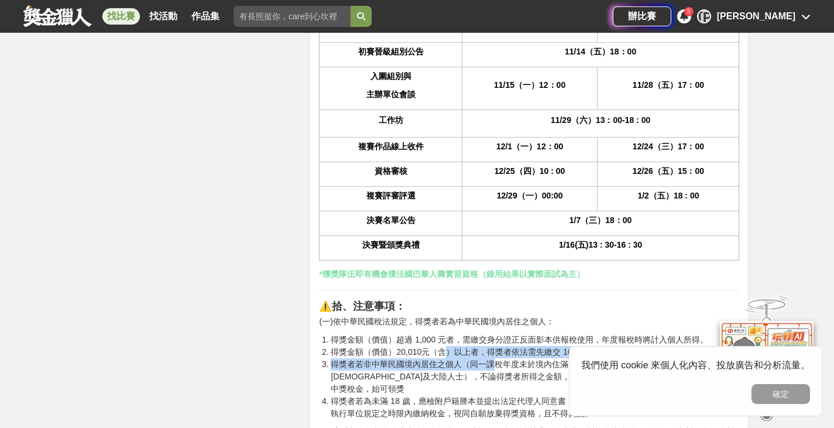
scroll to position [3073, 0]
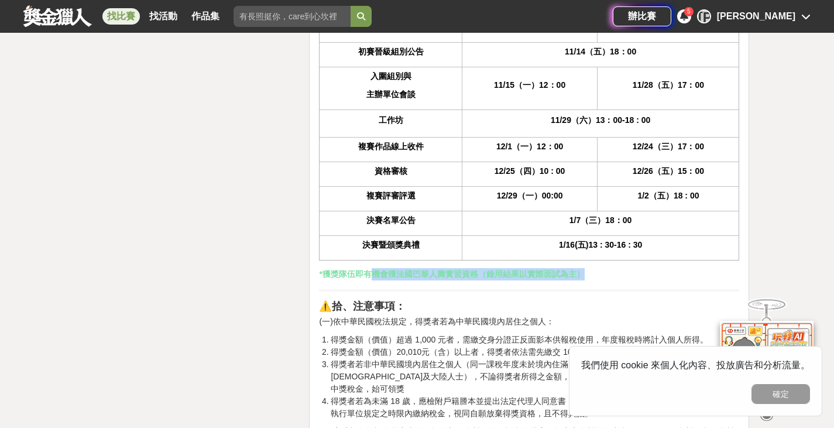
drag, startPoint x: 371, startPoint y: 271, endPoint x: 586, endPoint y: 269, distance: 215.5
click at [586, 269] on p "*獲獎隊伍即有機會獲法國巴黎人壽實習資格（錄用結果以實際面試為主）" at bounding box center [529, 274] width 420 height 12
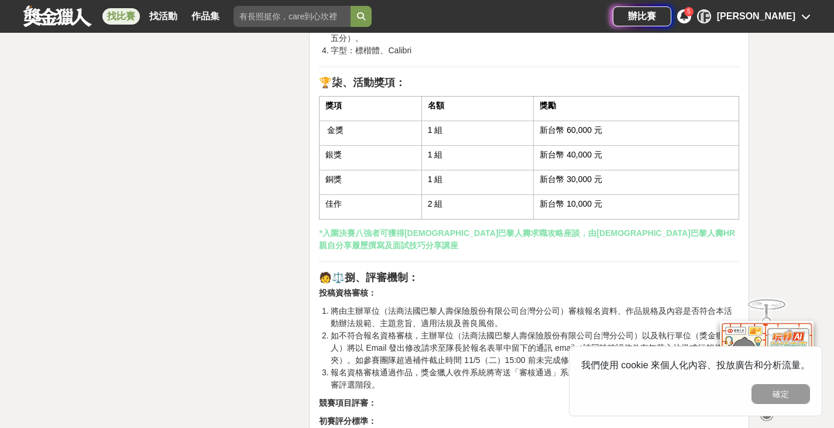
scroll to position [2096, 0]
drag, startPoint x: 545, startPoint y: 245, endPoint x: 572, endPoint y: 248, distance: 27.7
click at [572, 248] on strong "*入圍決賽八強者可獲得法國巴黎人壽求職攻略座談，由法國巴黎人壽HR親自分享履歷撰寫及面試技巧分享講座" at bounding box center [527, 239] width 416 height 22
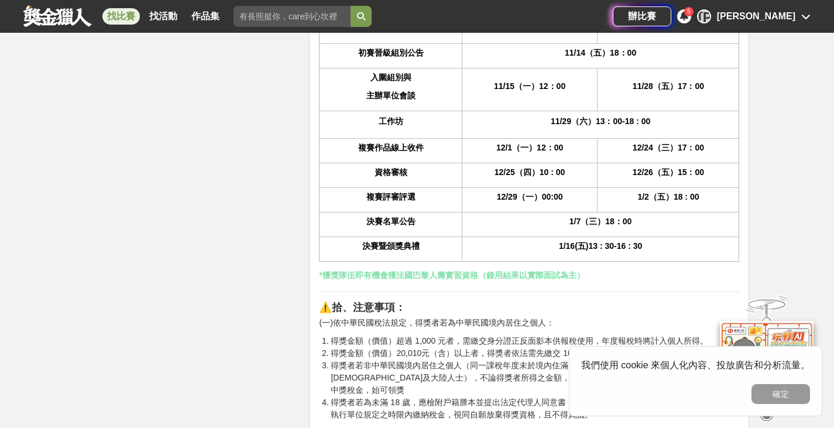
scroll to position [3072, 0]
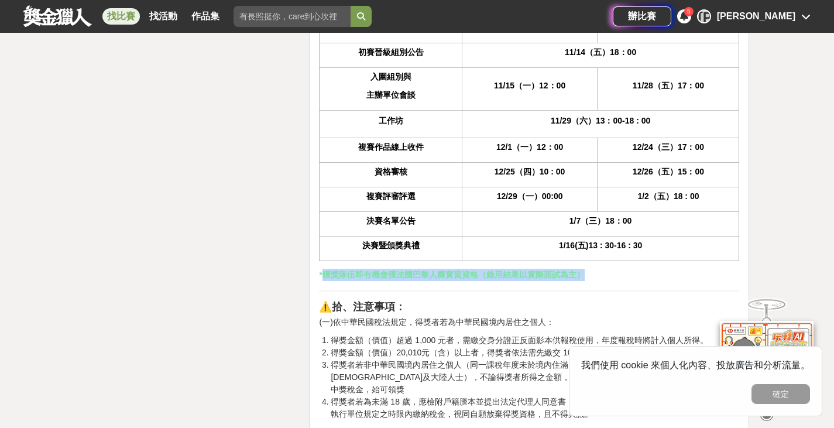
drag, startPoint x: 592, startPoint y: 269, endPoint x: 321, endPoint y: 275, distance: 270.6
click at [321, 275] on p "*獲獎隊伍即有機會獲法國巴黎人壽實習資格（錄用結果以實際面試為主）" at bounding box center [529, 275] width 420 height 12
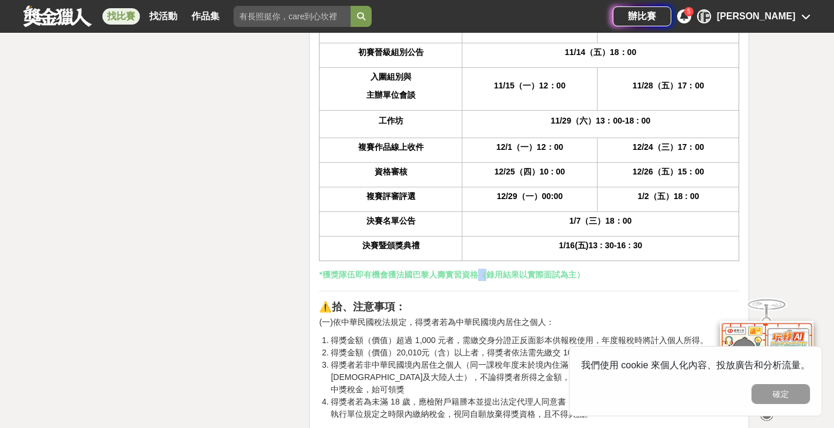
drag, startPoint x: 558, startPoint y: 277, endPoint x: 581, endPoint y: 275, distance: 23.5
click at [581, 275] on strong "*獲獎隊伍即有機會獲法國巴黎人壽實習資格（錄用結果以實際面試為主）" at bounding box center [451, 274] width 265 height 9
drag, startPoint x: 581, startPoint y: 275, endPoint x: 687, endPoint y: 101, distance: 202.9
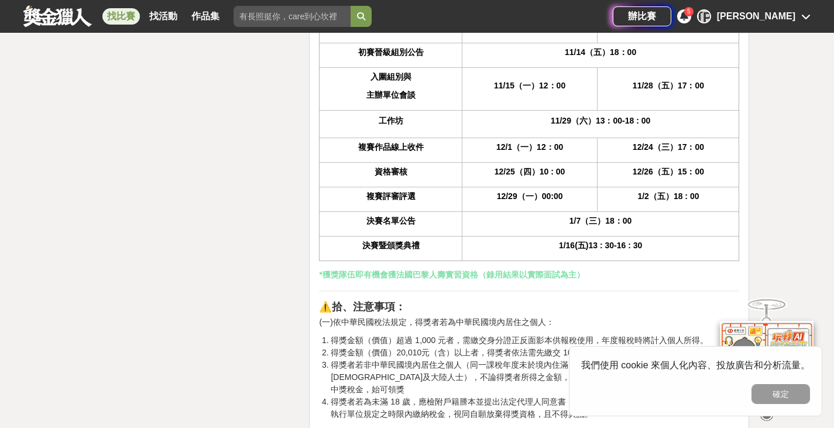
click at [687, 101] on th "11/28（五）17：00" at bounding box center [669, 88] width 142 height 43
drag, startPoint x: 697, startPoint y: 74, endPoint x: 732, endPoint y: 84, distance: 36.7
click at [711, 77] on th "11/28（五）17：00" at bounding box center [669, 88] width 142 height 43
click at [509, 89] on p "11/15（一）12：00" at bounding box center [530, 86] width 124 height 12
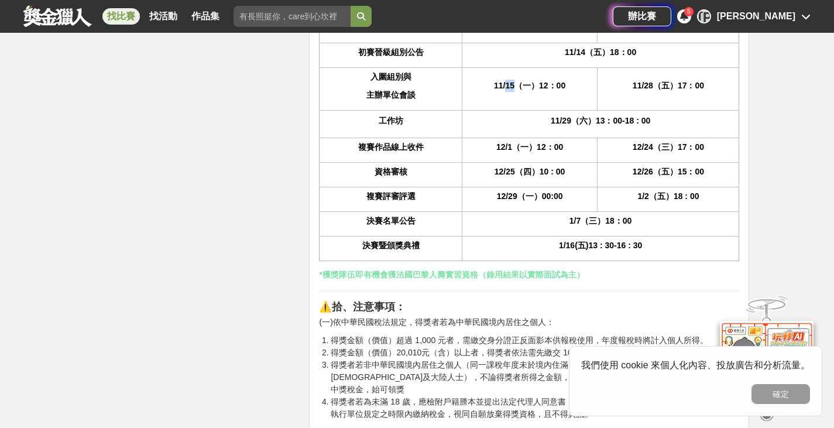
click at [509, 89] on p "11/15（一）12：00" at bounding box center [530, 86] width 124 height 12
click at [582, 250] on strong "1/16(五)13 : 30-16 : 30" at bounding box center [600, 245] width 83 height 9
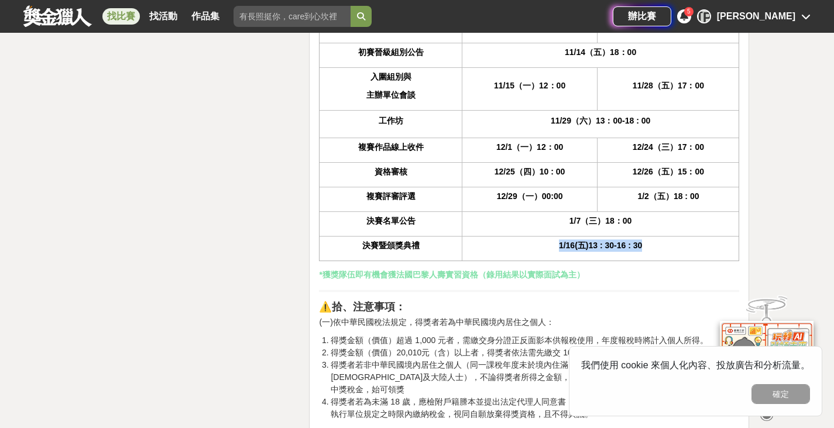
click at [582, 250] on strong "1/16(五)13 : 30-16 : 30" at bounding box center [600, 245] width 83 height 9
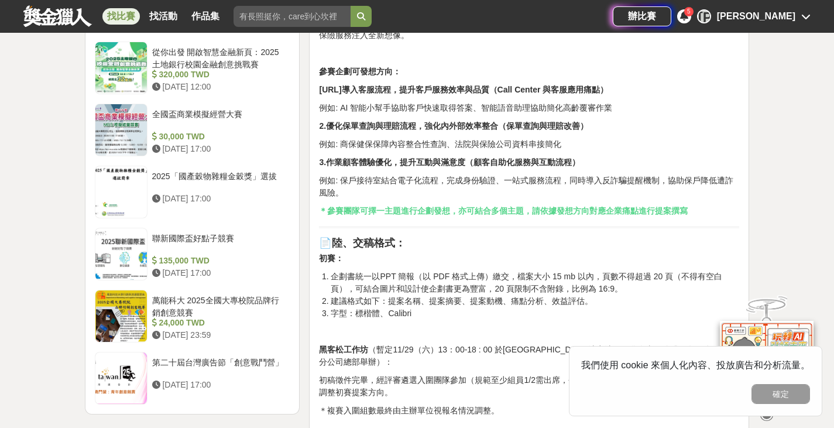
scroll to position [1612, 0]
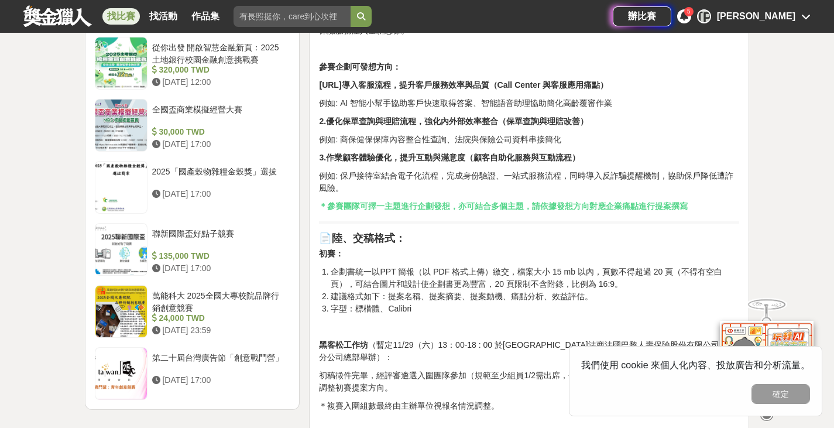
click at [372, 260] on p "初賽：" at bounding box center [529, 254] width 420 height 12
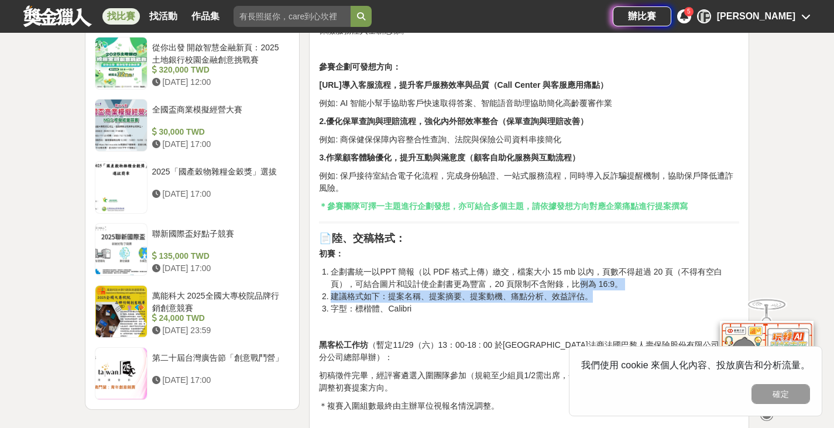
drag, startPoint x: 609, startPoint y: 302, endPoint x: 555, endPoint y: 295, distance: 55.0
click at [557, 295] on ol "企劃書統一以PPT 簡報（以 PDF 格式上傳）繳交，檔案大小 15 mb 以內，頁數不得超過 20 頁（不得有空白頁），可結合圖片和設計使企劃書更為豐富，2…" at bounding box center [529, 290] width 420 height 49
